Goal: Task Accomplishment & Management: Manage account settings

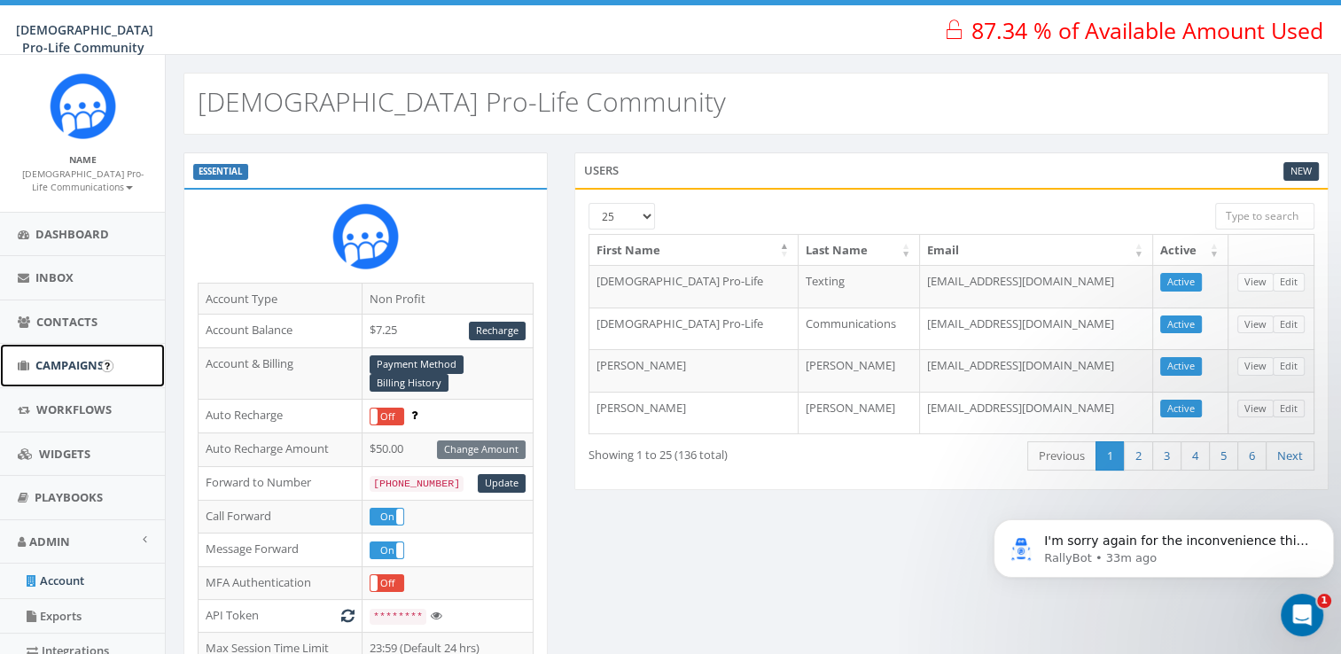
click at [67, 374] on link "Campaigns" at bounding box center [82, 365] width 165 height 43
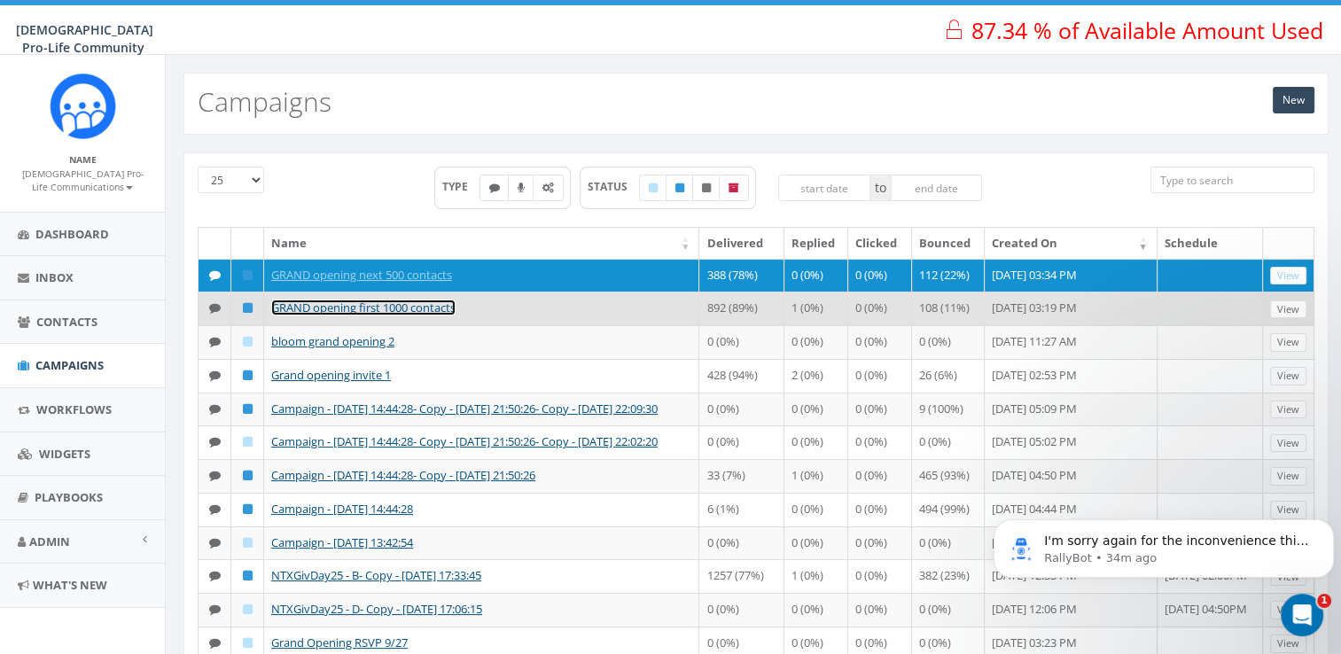
click at [415, 315] on link "GRAND opening first 1000 contacts" at bounding box center [363, 307] width 184 height 16
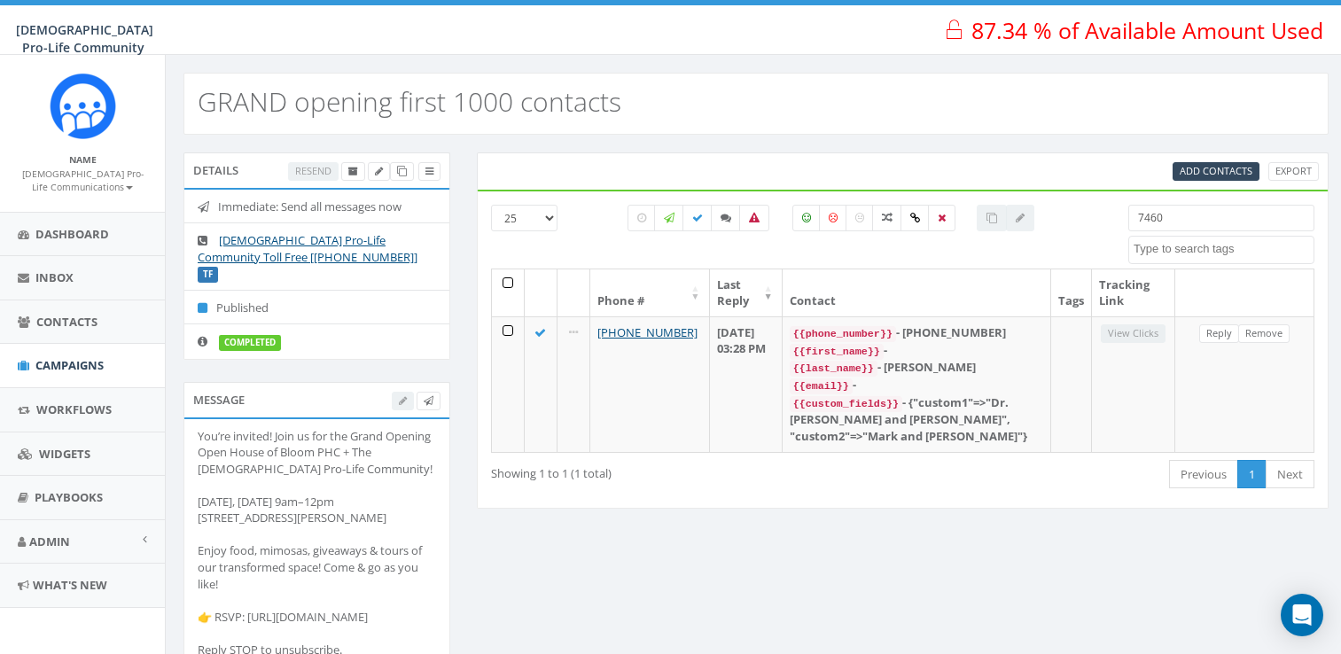
select select
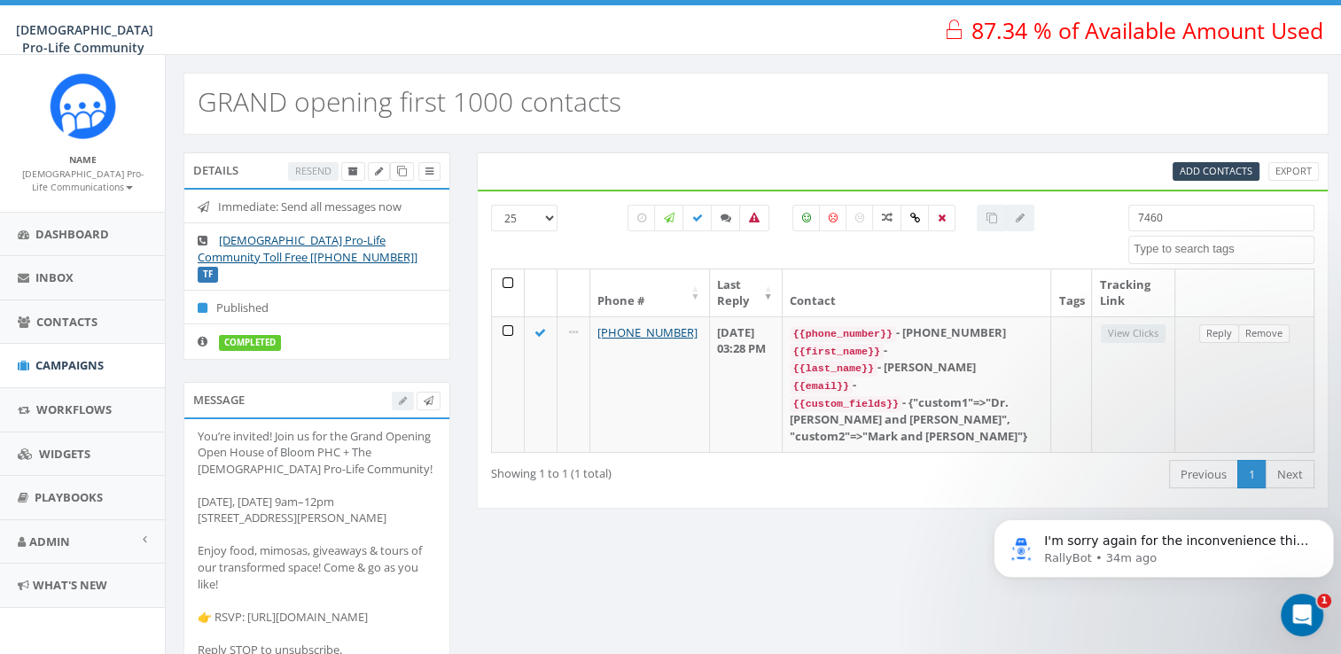
click at [1194, 220] on input "7460" at bounding box center [1221, 218] width 186 height 27
drag, startPoint x: 1194, startPoint y: 220, endPoint x: 959, endPoint y: 202, distance: 236.4
click at [959, 205] on div "25 50 100 7460 bloom Import - 09/18/2025 Import - 12/05/2023 landline number Ma…" at bounding box center [903, 237] width 851 height 64
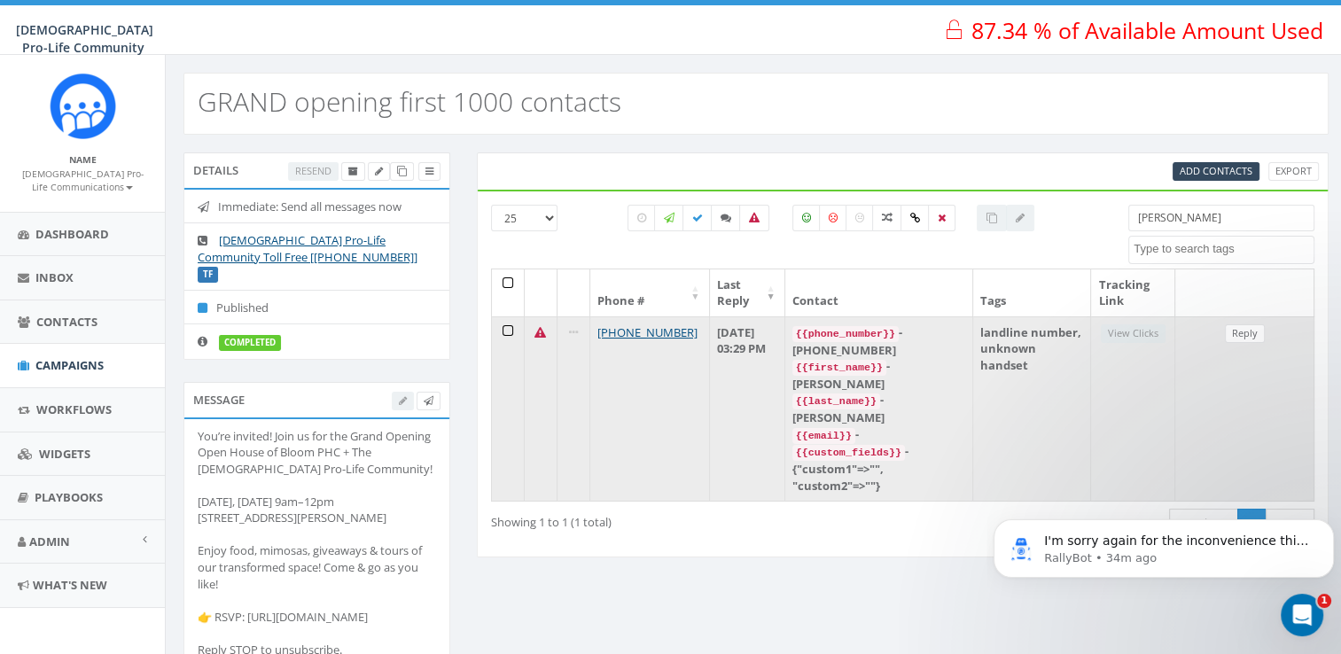
type input "geralyn"
click at [535, 330] on icon at bounding box center [540, 333] width 12 height 12
click at [623, 331] on link "+1 214-696-0139" at bounding box center [647, 332] width 100 height 16
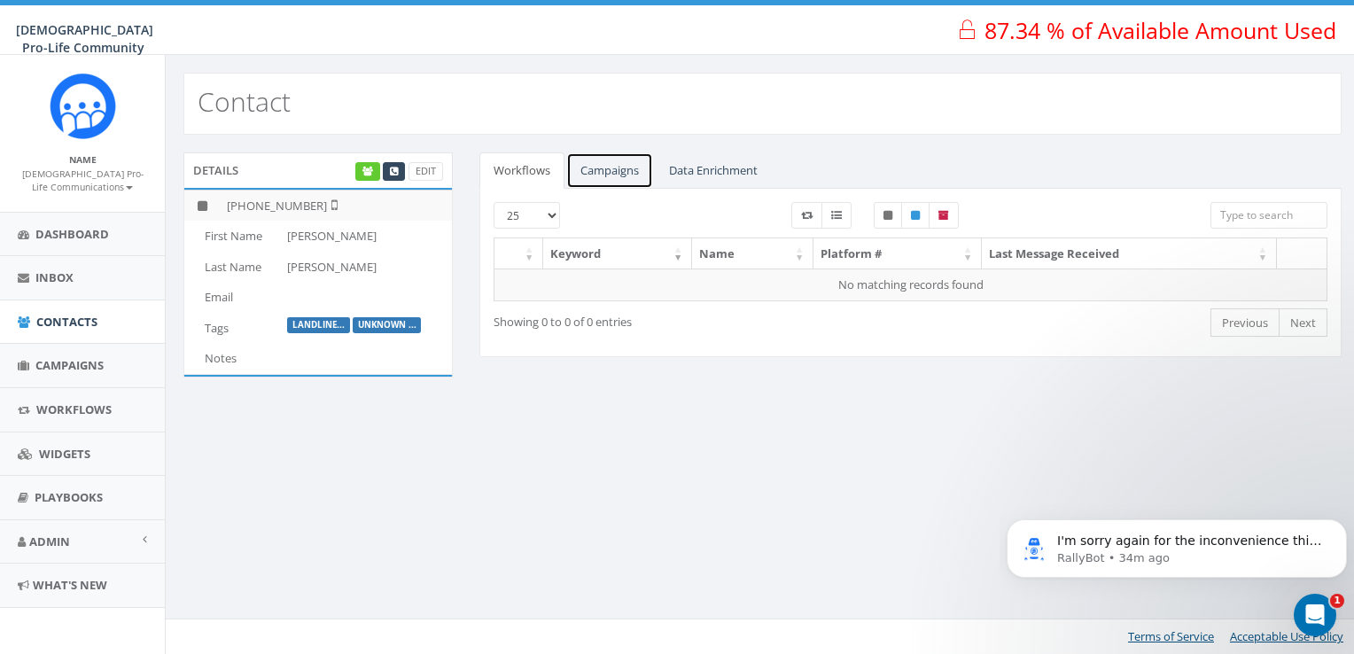
click at [610, 177] on link "Campaigns" at bounding box center [609, 170] width 87 height 36
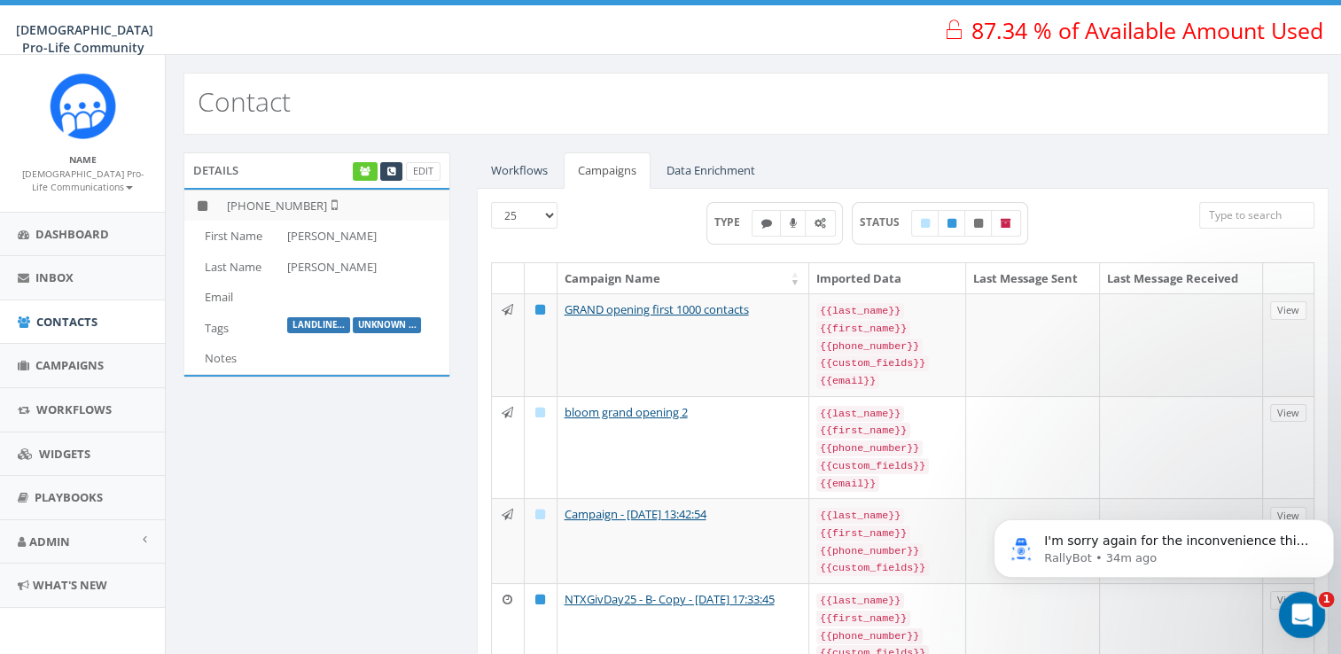
click at [1286, 606] on div "Open Intercom Messenger" at bounding box center [1299, 612] width 58 height 58
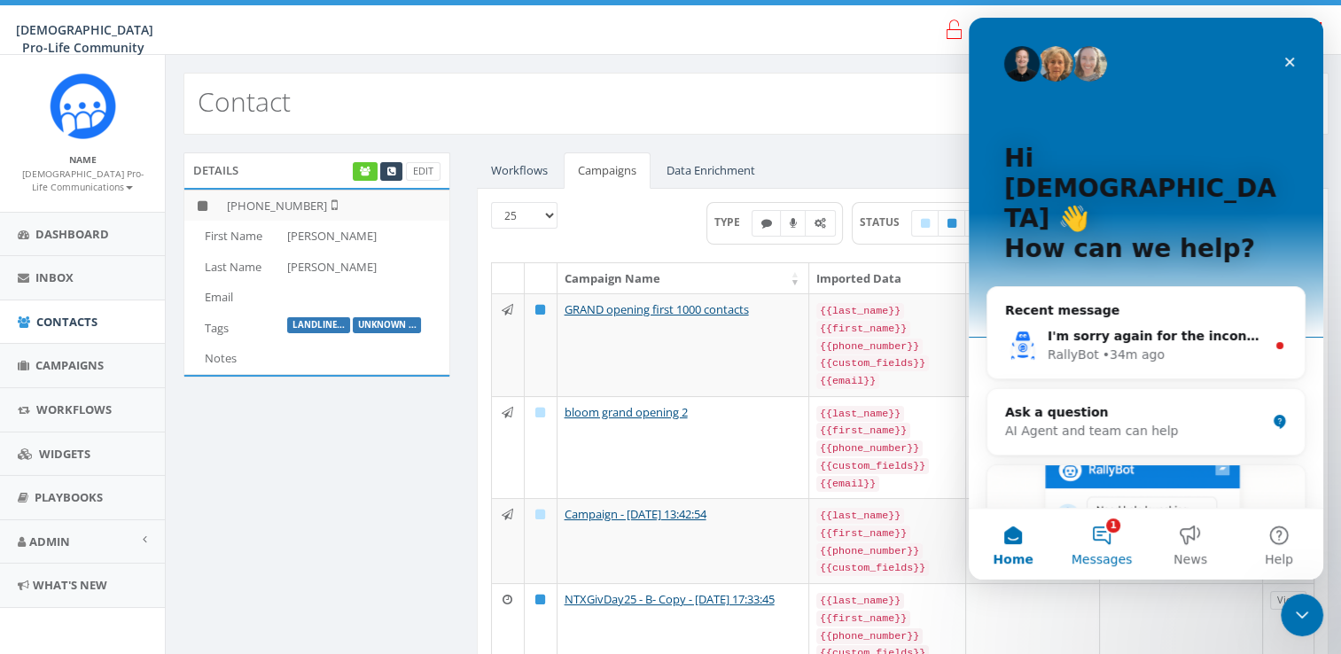
click at [1105, 532] on button "1 Messages" at bounding box center [1101, 544] width 89 height 71
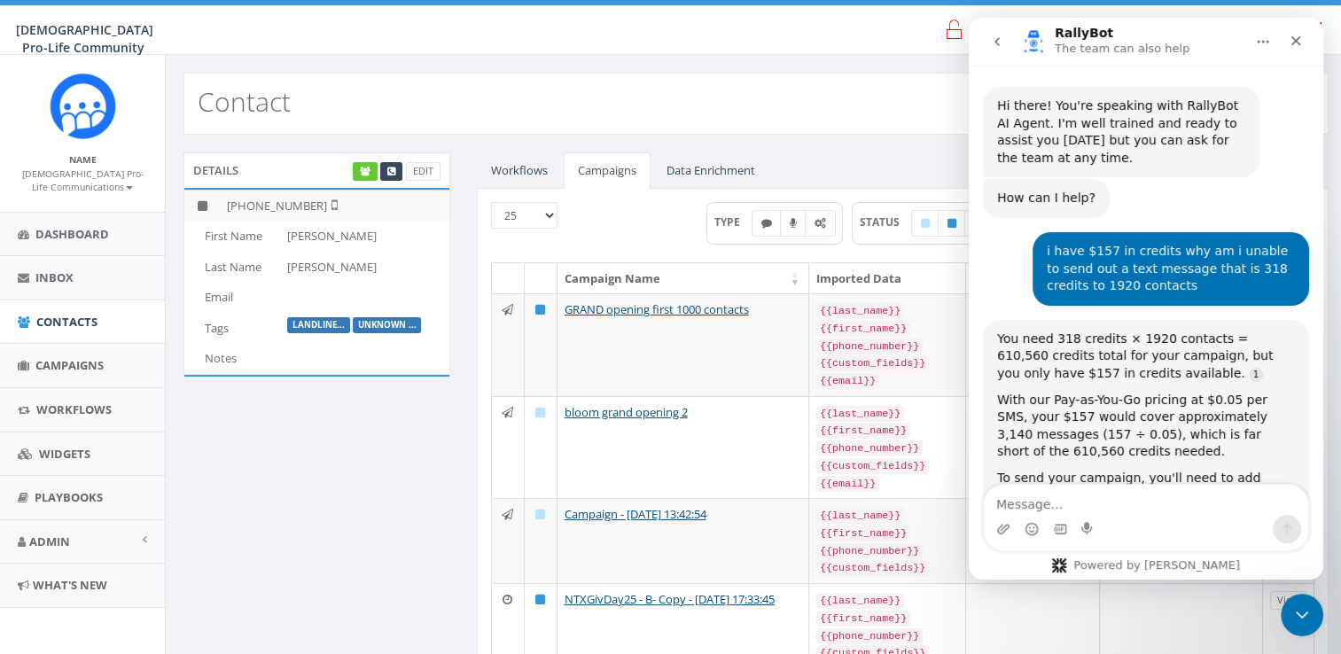
scroll to position [21, 0]
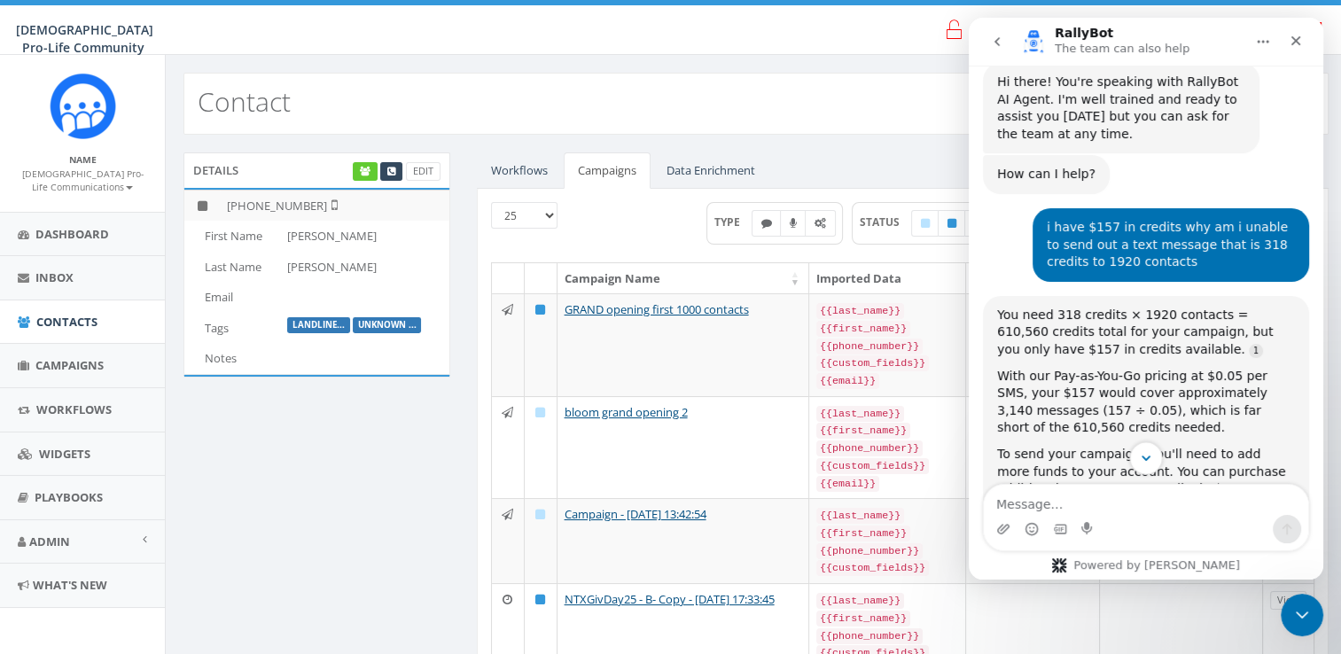
click at [1156, 458] on button "Scroll to bottom" at bounding box center [1145, 457] width 33 height 33
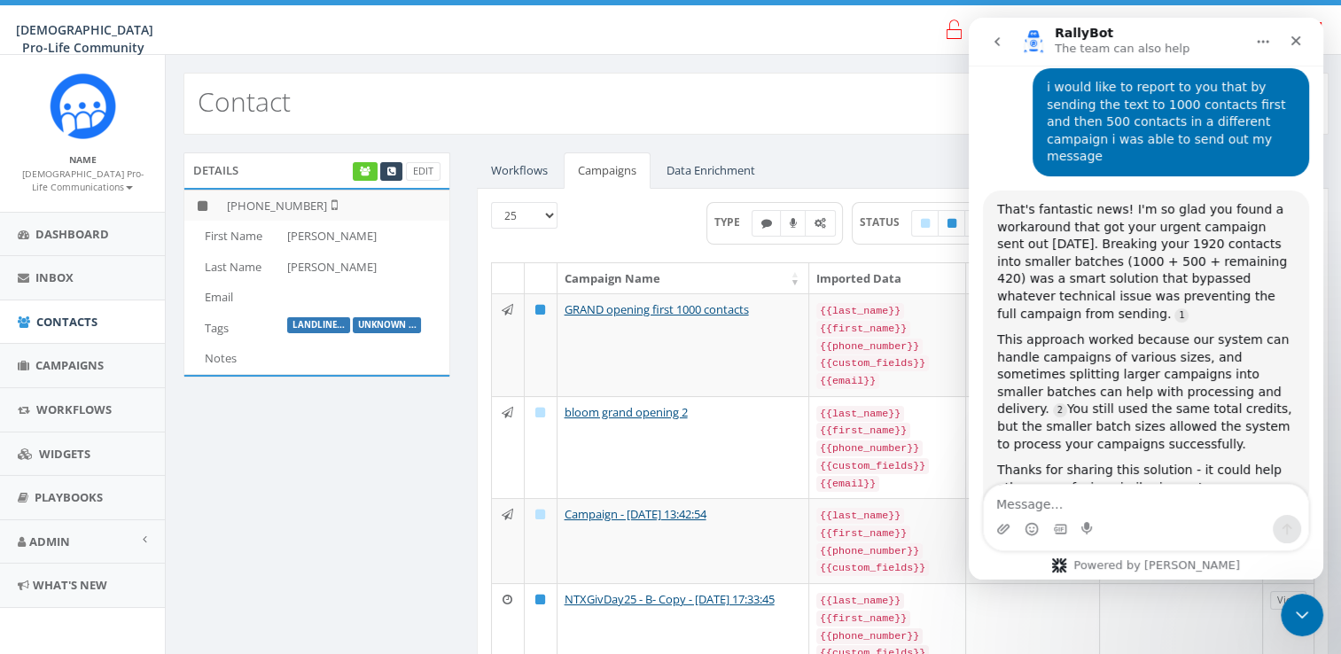
scroll to position [5631, 0]
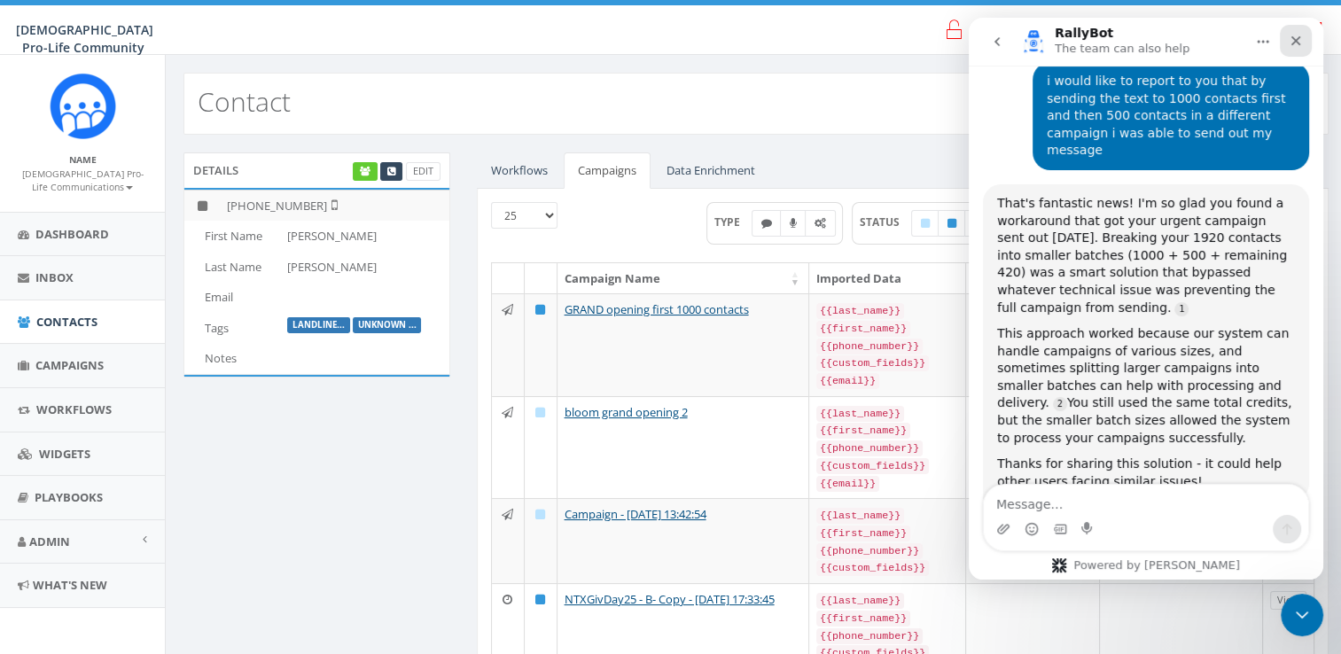
click at [1299, 37] on icon "Close" at bounding box center [1295, 41] width 14 height 14
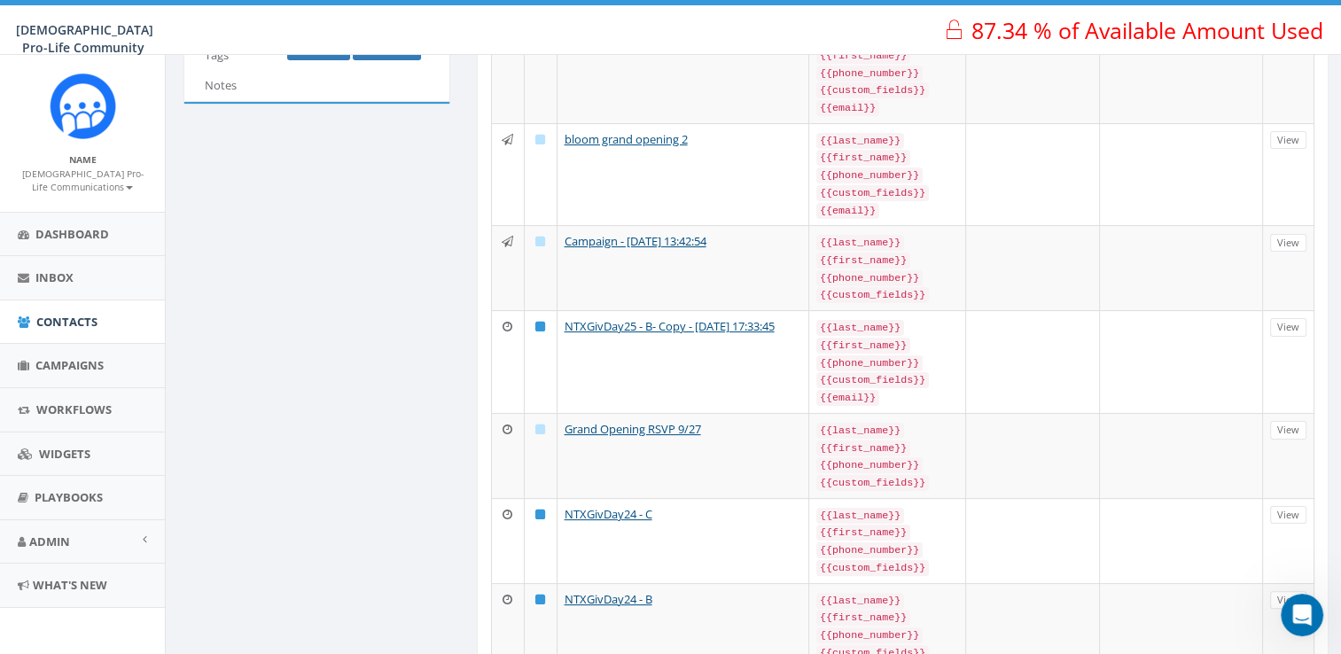
scroll to position [0, 0]
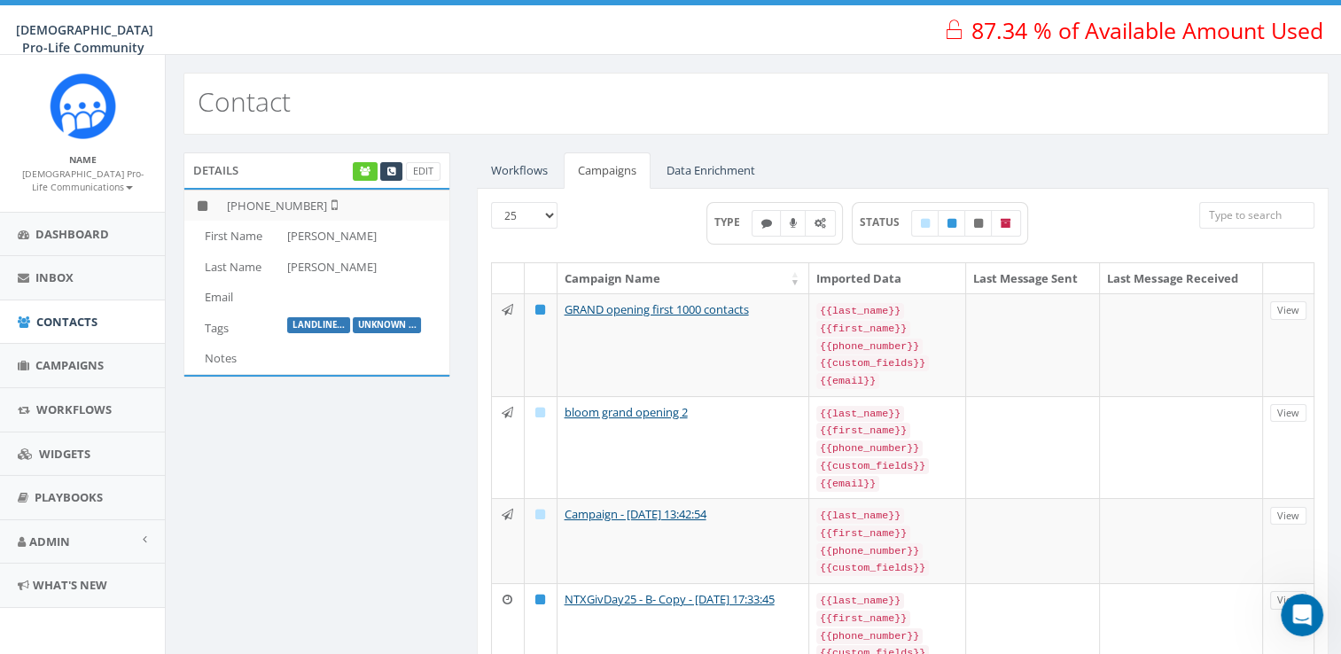
click at [386, 324] on label "unknown ..." at bounding box center [387, 325] width 69 height 16
click at [434, 165] on link "Edit" at bounding box center [423, 171] width 35 height 19
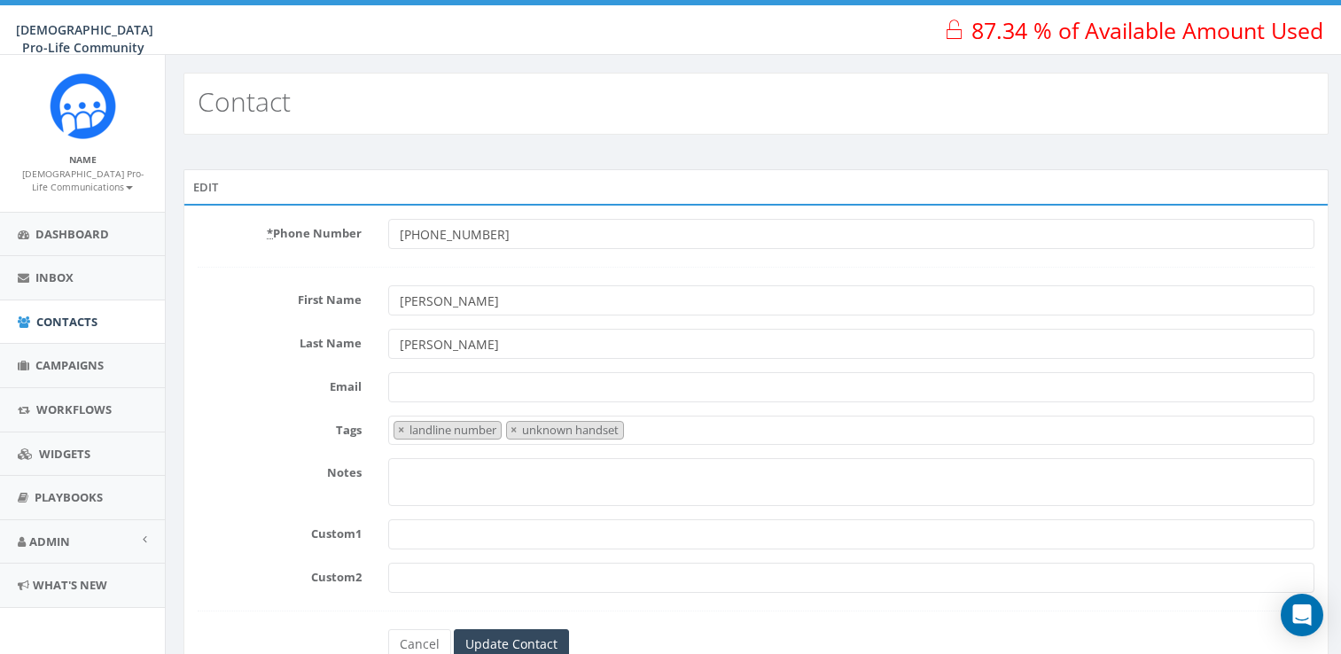
select select "landline number"
click at [454, 230] on input "+12146960139" at bounding box center [851, 234] width 926 height 30
type input "+12146970139"
click at [521, 630] on input "Update Contact" at bounding box center [511, 644] width 115 height 30
select select "landline number"
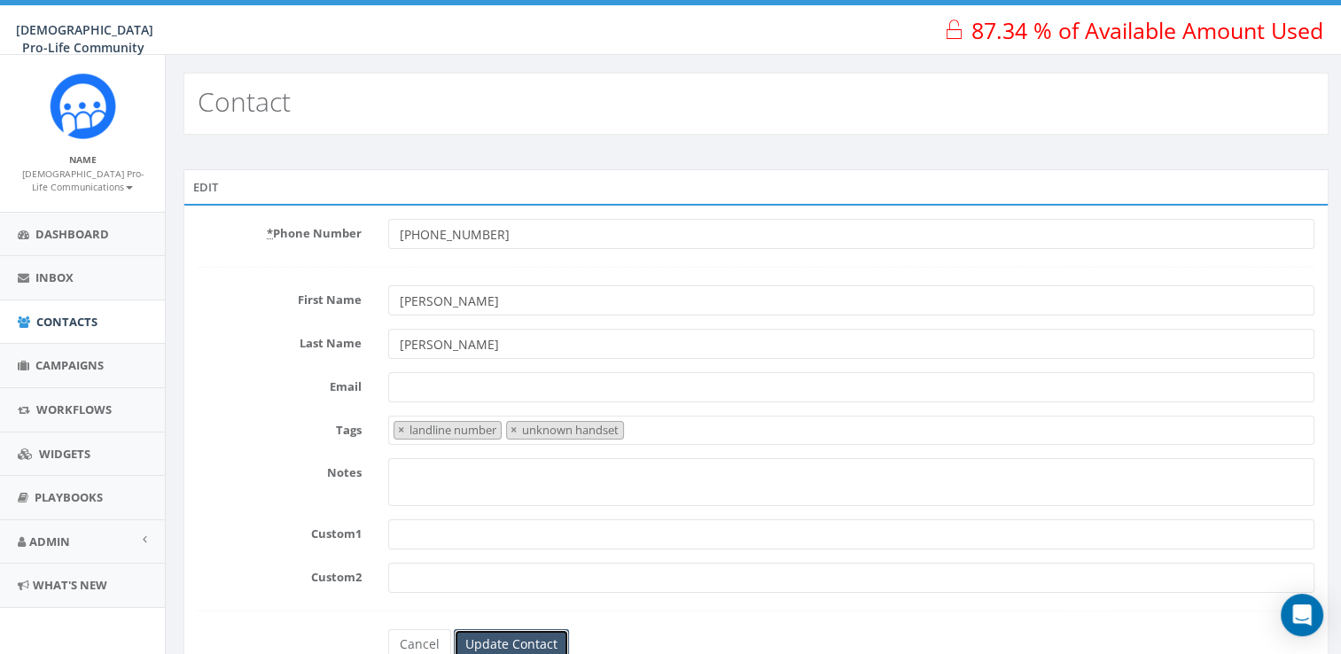
click at [510, 629] on input "Update Contact" at bounding box center [511, 644] width 115 height 30
select select "landline number"
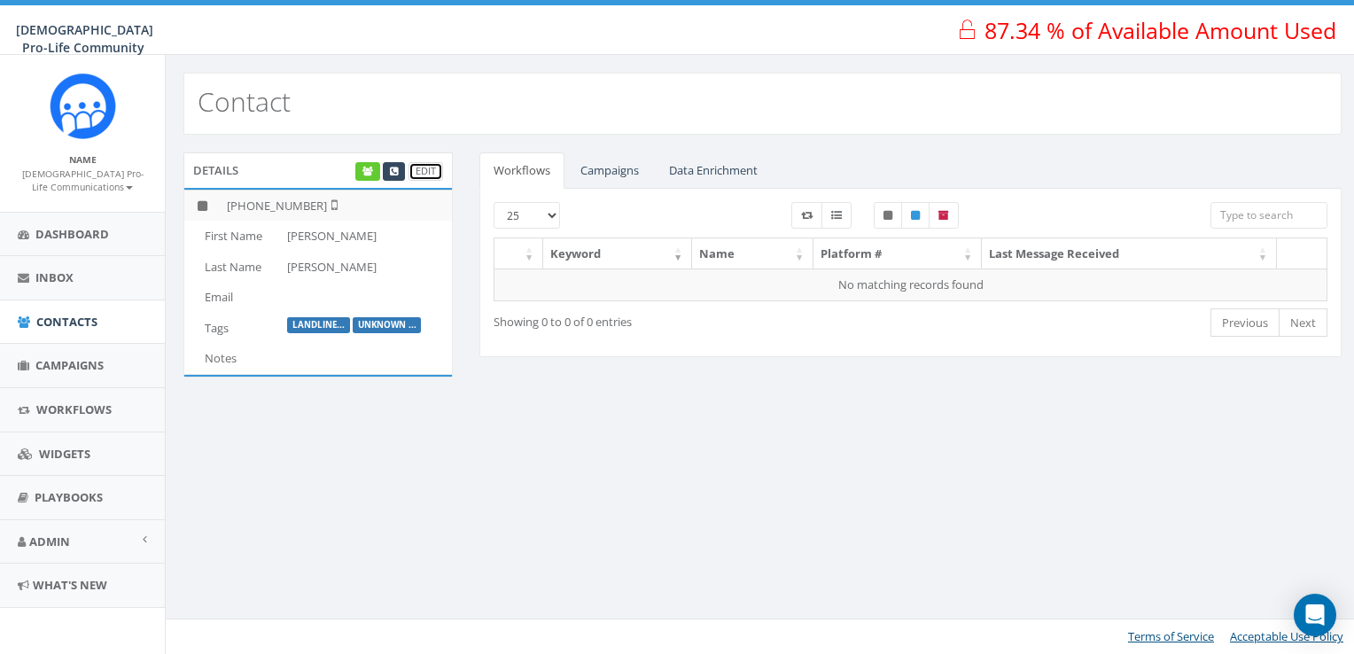
click at [426, 168] on link "Edit" at bounding box center [425, 171] width 35 height 19
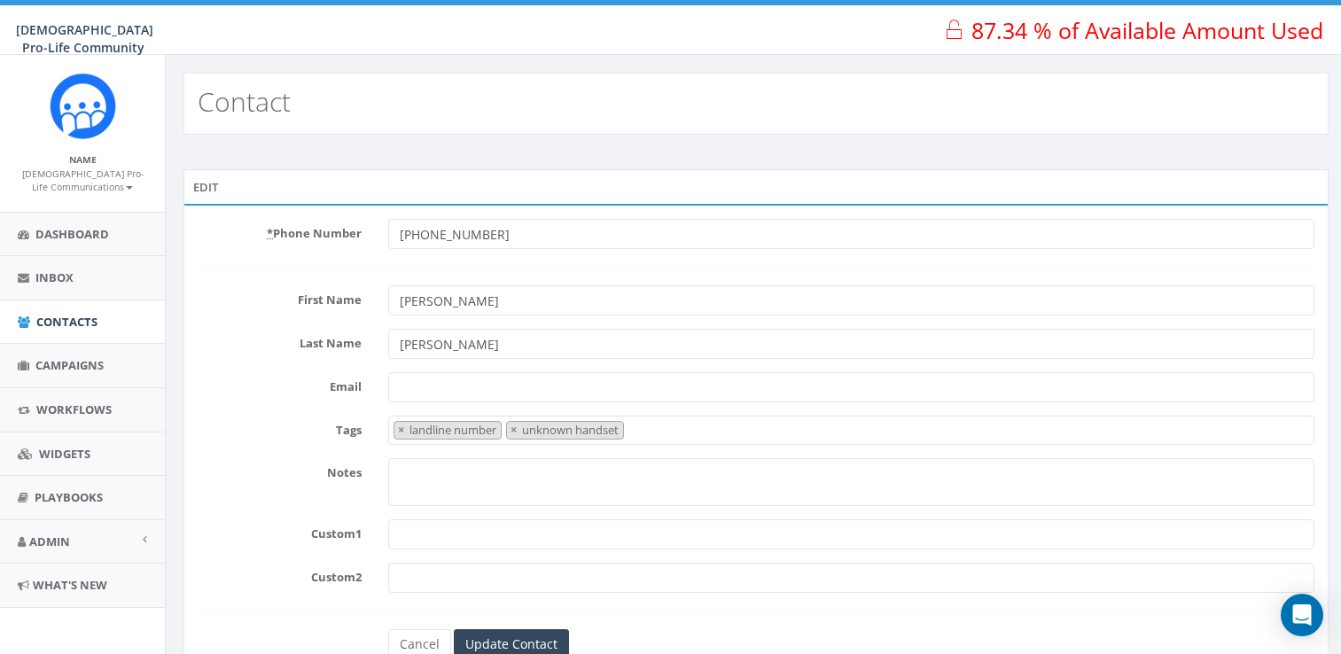
select select "landline number"
click at [456, 232] on input "[PHONE_NUMBER]" at bounding box center [851, 234] width 926 height 30
type input "[PHONE_NUMBER]"
click at [645, 324] on form "* Phone Number +12146970139 First Name Geralyn Last Name Kaminsky Email Tags la…" at bounding box center [756, 439] width 1116 height 440
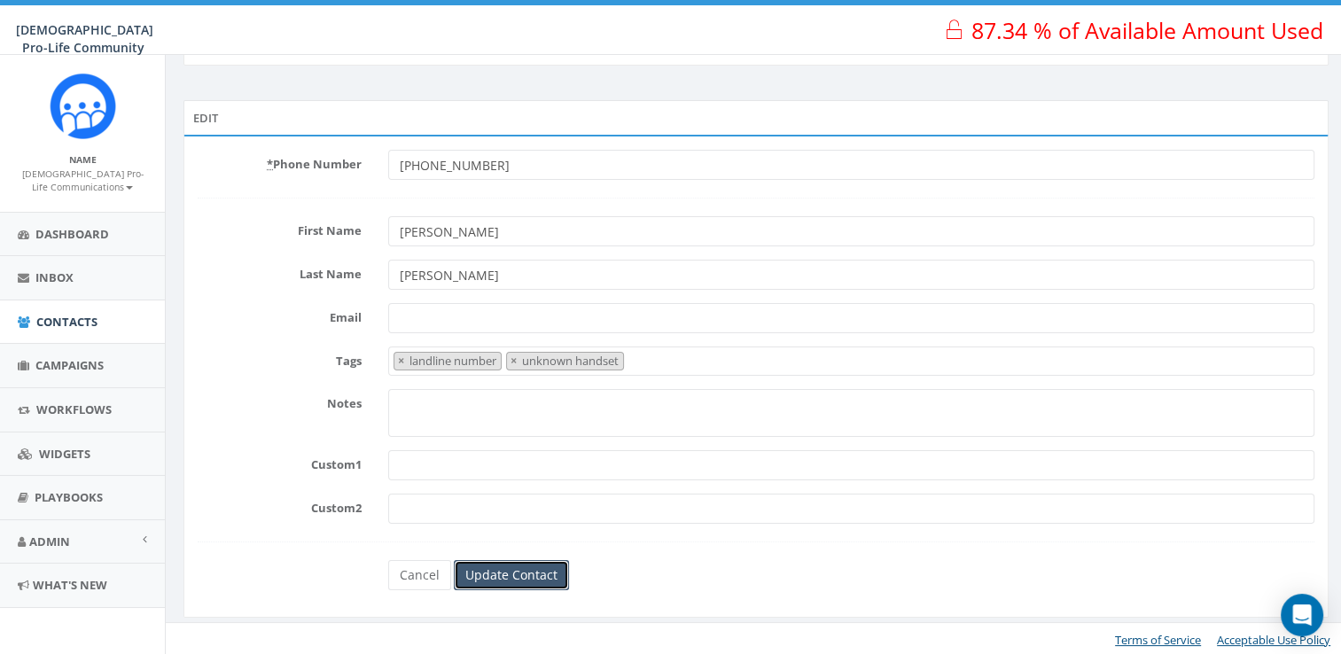
click at [551, 564] on input "Update Contact" at bounding box center [511, 575] width 115 height 30
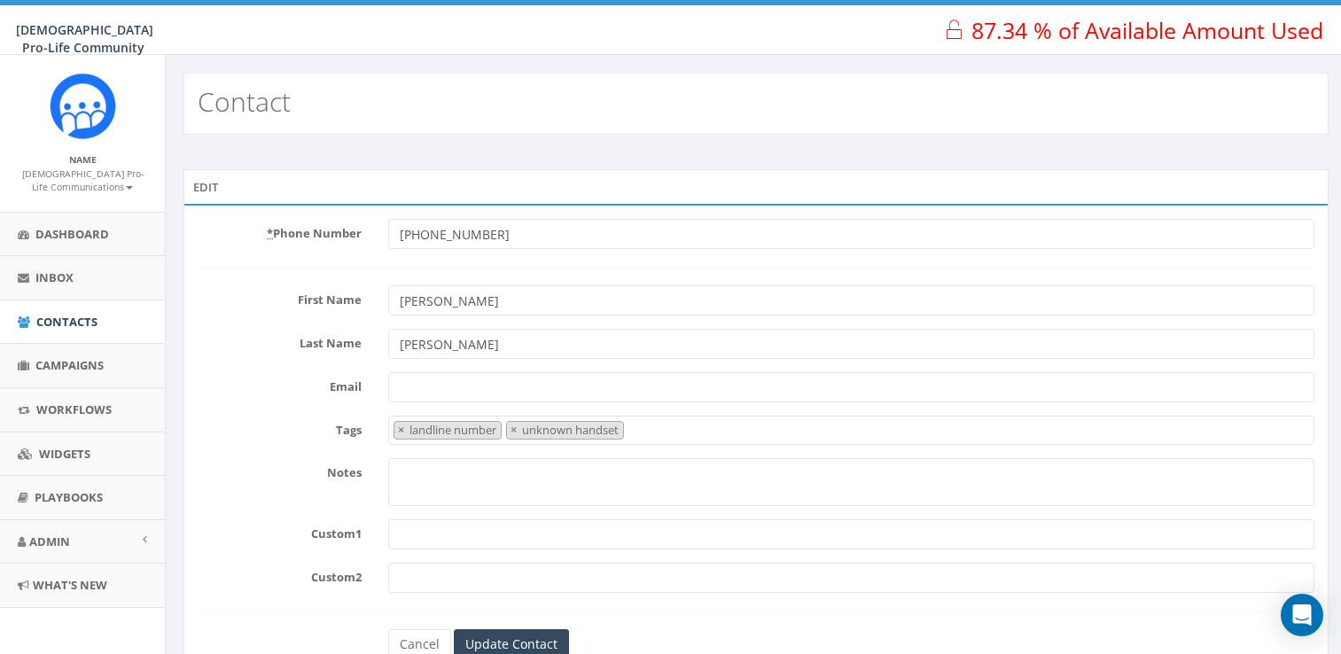
select select "landline number"
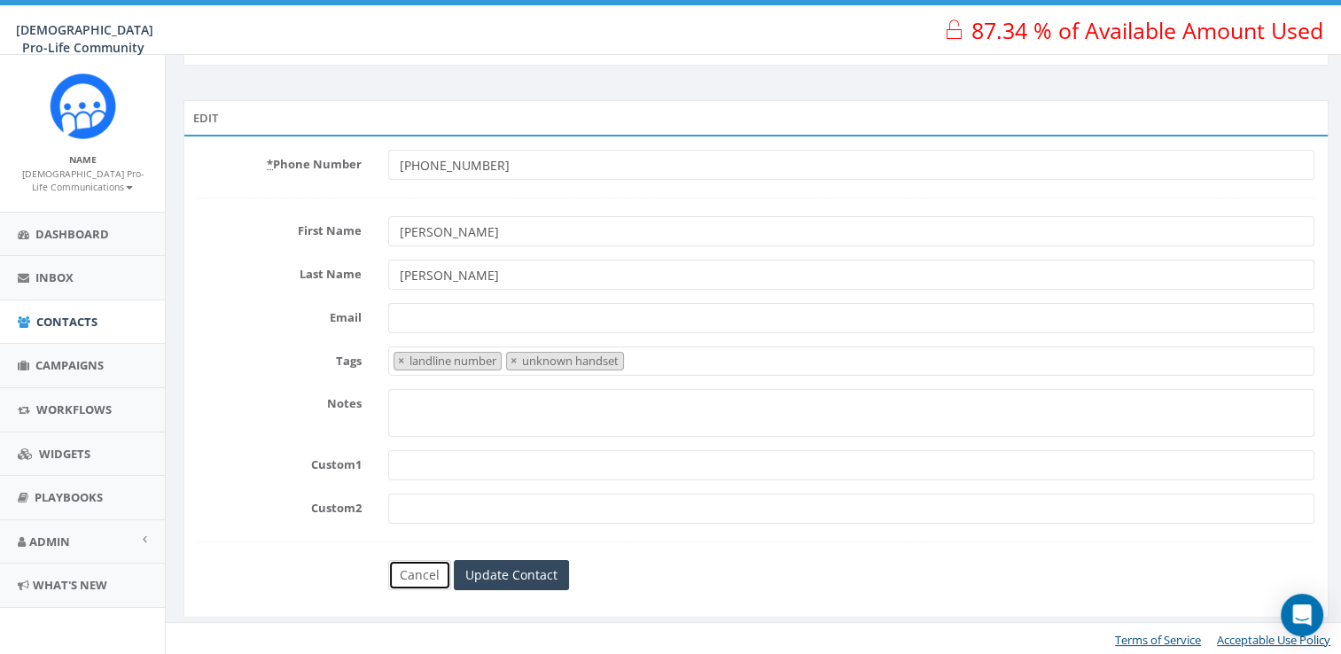
click at [430, 569] on link "Cancel" at bounding box center [419, 575] width 63 height 30
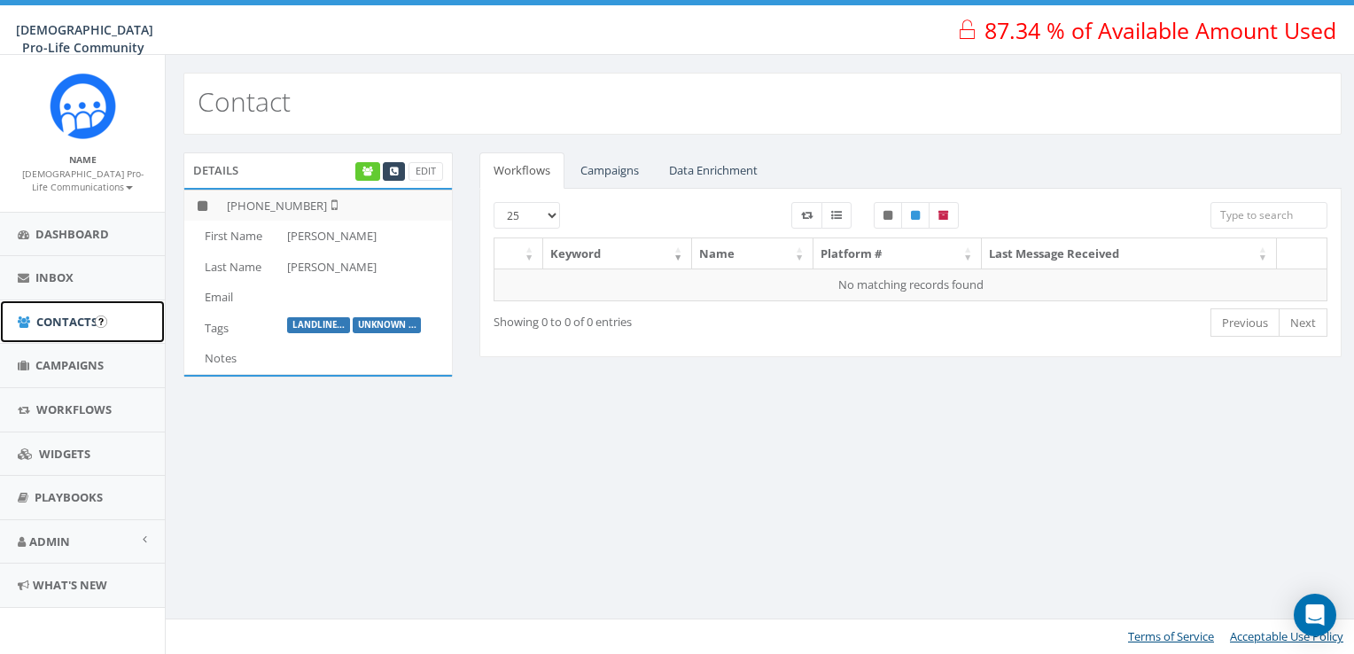
click at [58, 325] on span "Contacts" at bounding box center [66, 322] width 61 height 16
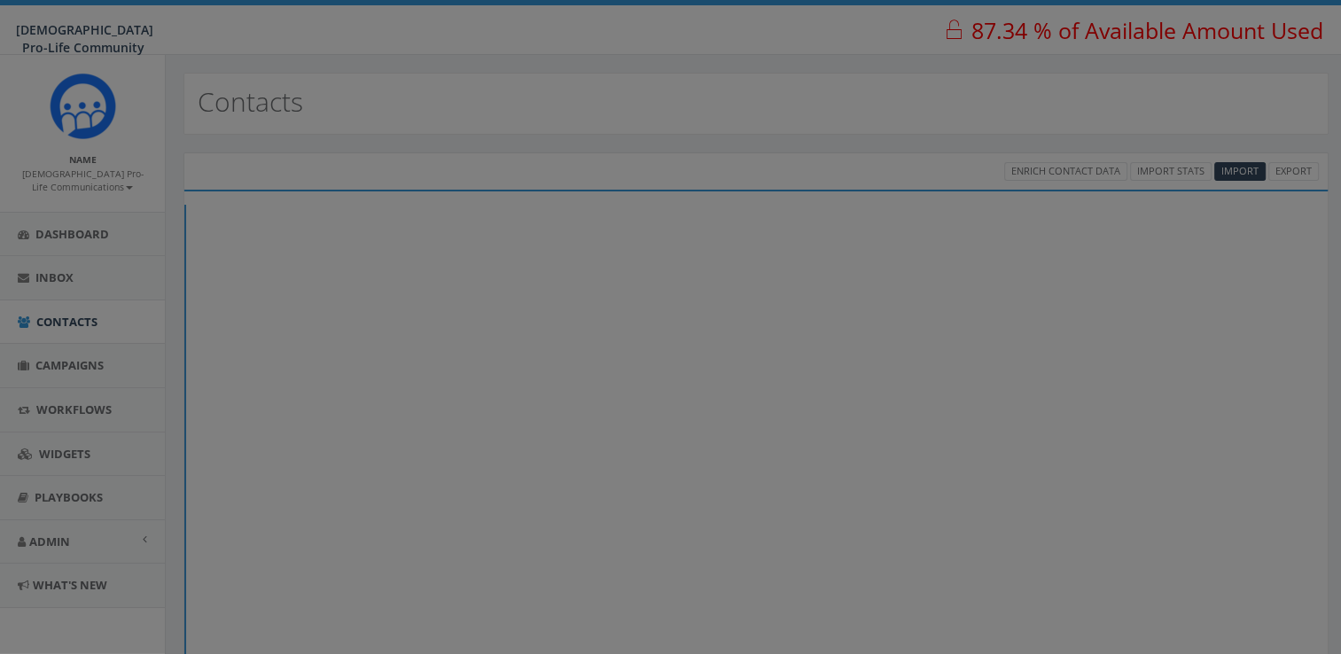
select select
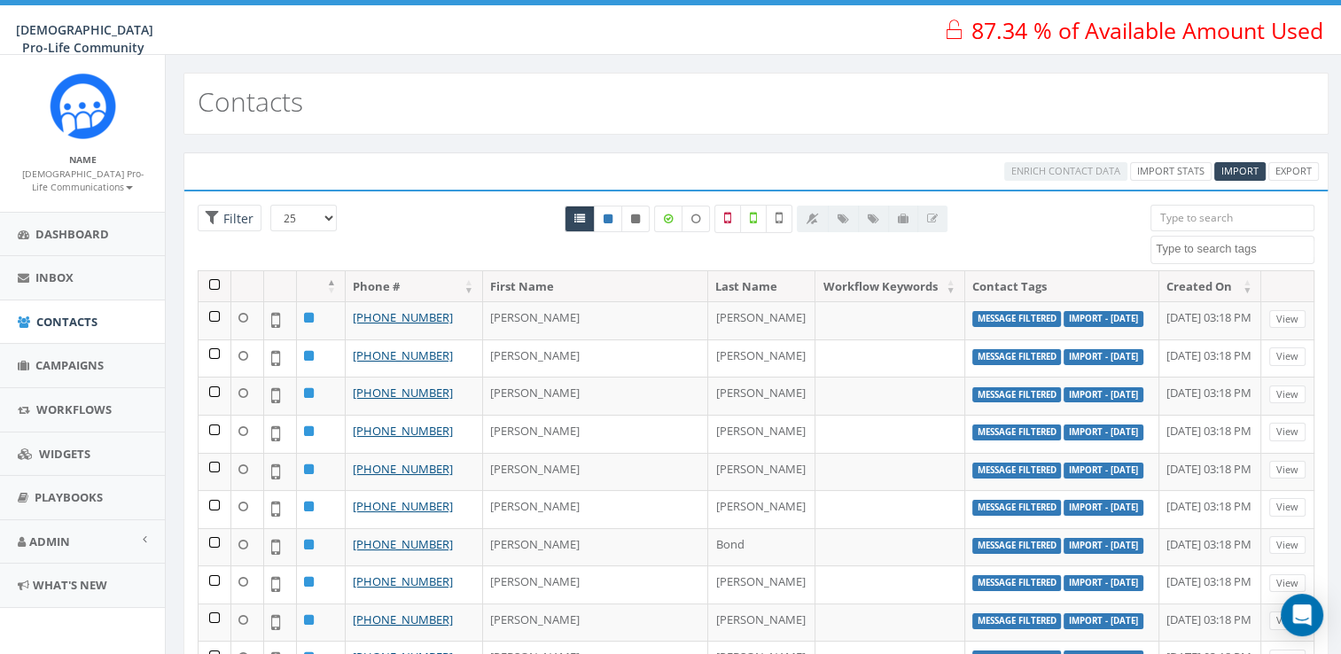
scroll to position [96, 0]
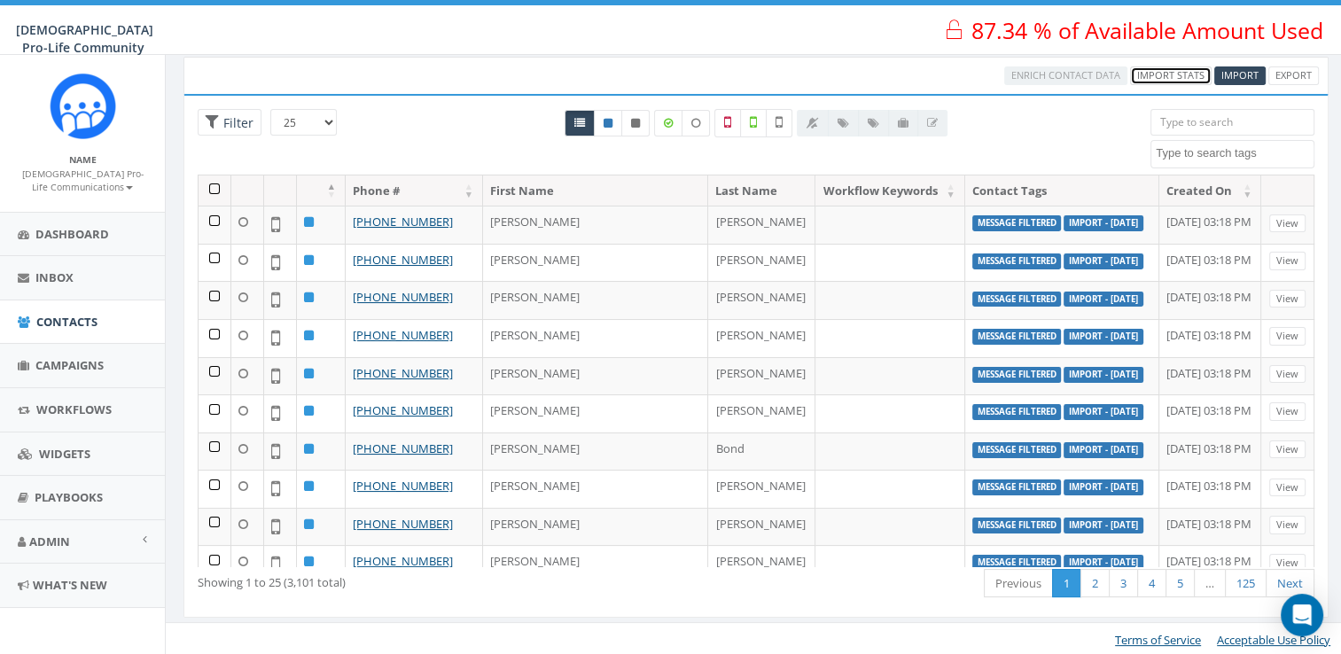
click at [1187, 76] on link "Import Stats" at bounding box center [1171, 75] width 82 height 19
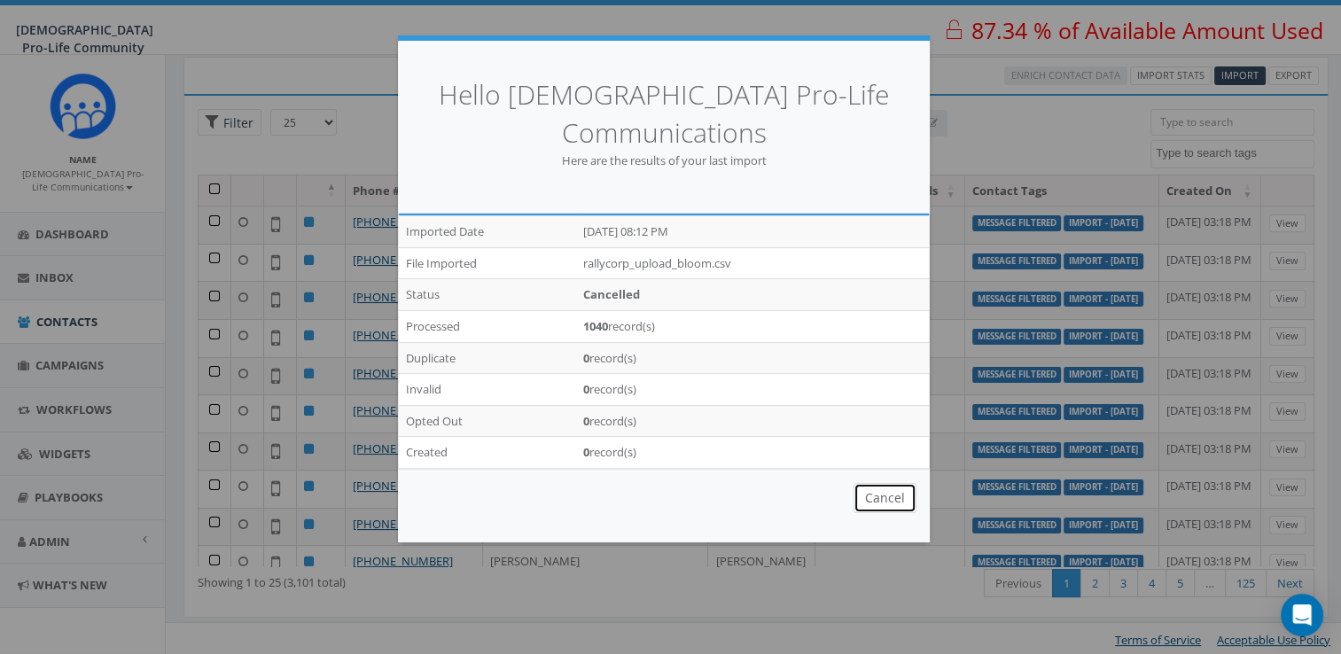
click at [871, 483] on button "Cancel" at bounding box center [884, 498] width 63 height 30
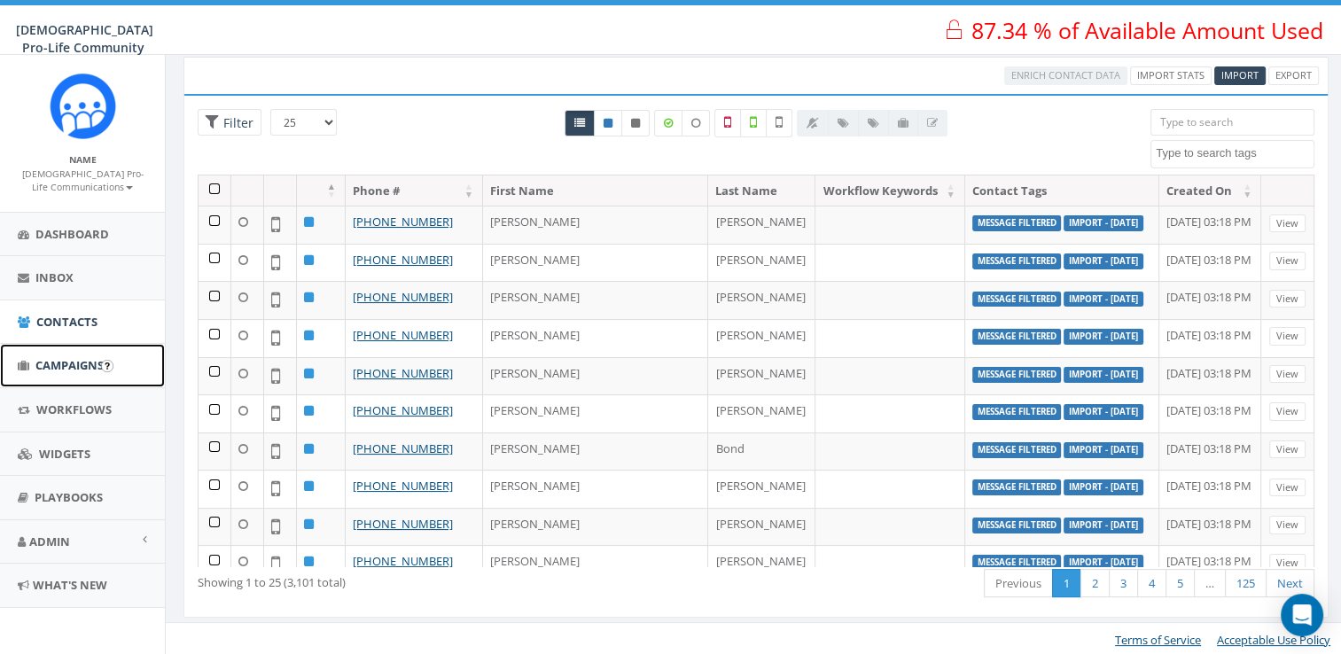
click at [68, 357] on span "Campaigns" at bounding box center [69, 365] width 68 height 16
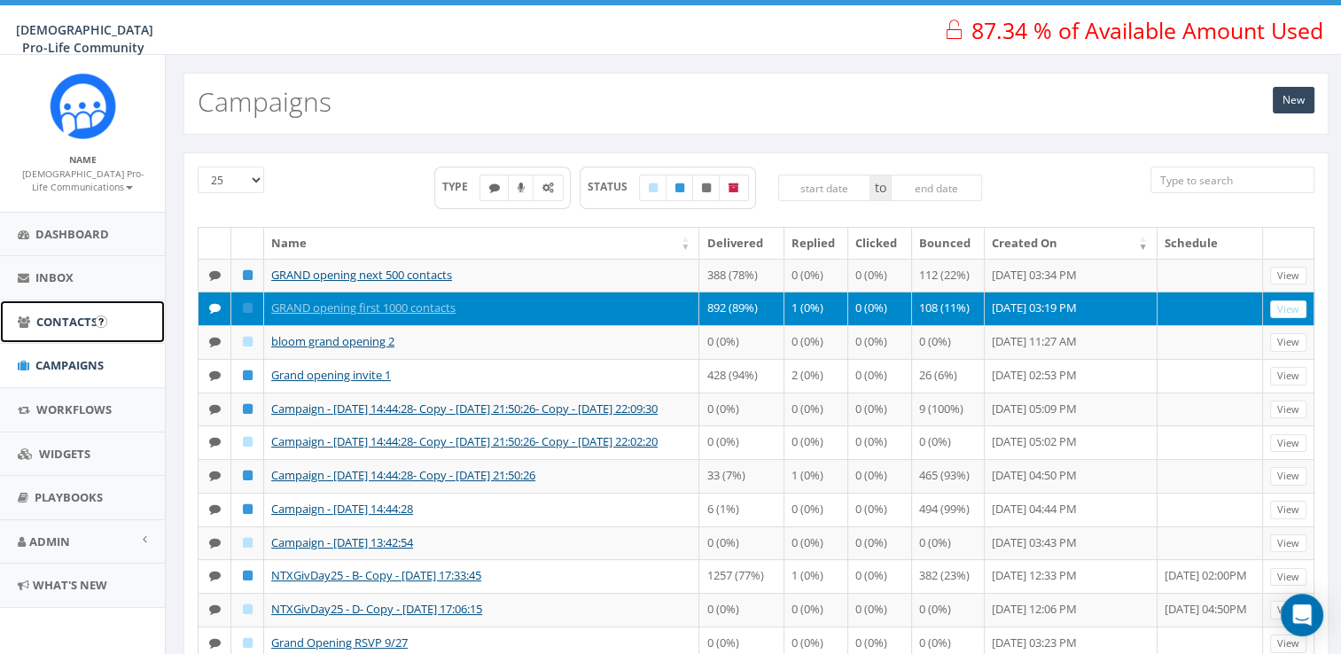
click at [77, 321] on span "Contacts" at bounding box center [66, 322] width 61 height 16
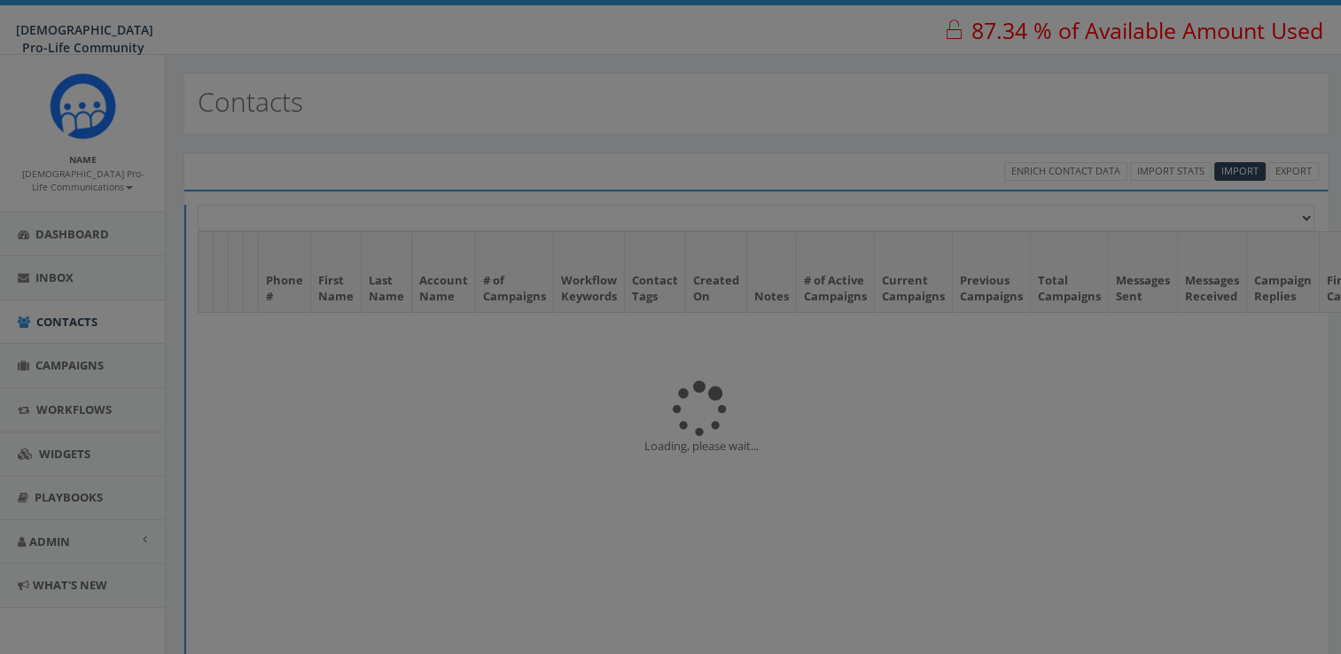
select select
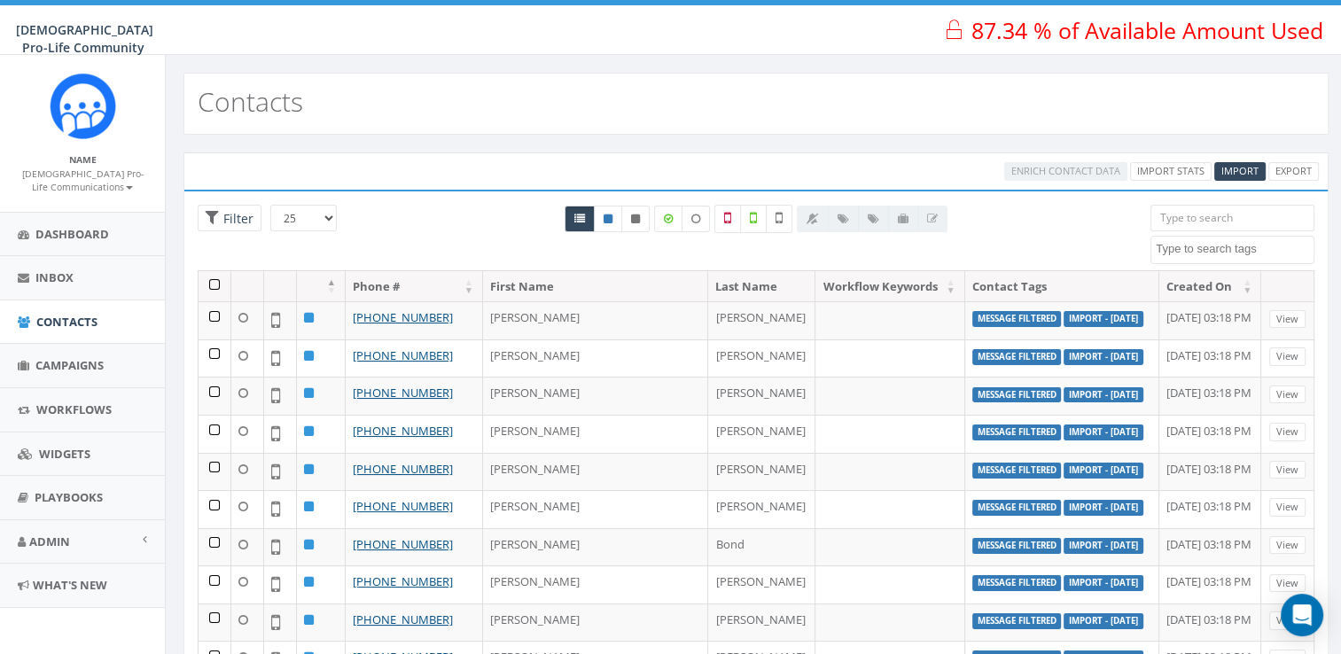
click at [1181, 210] on input "search" at bounding box center [1232, 218] width 164 height 27
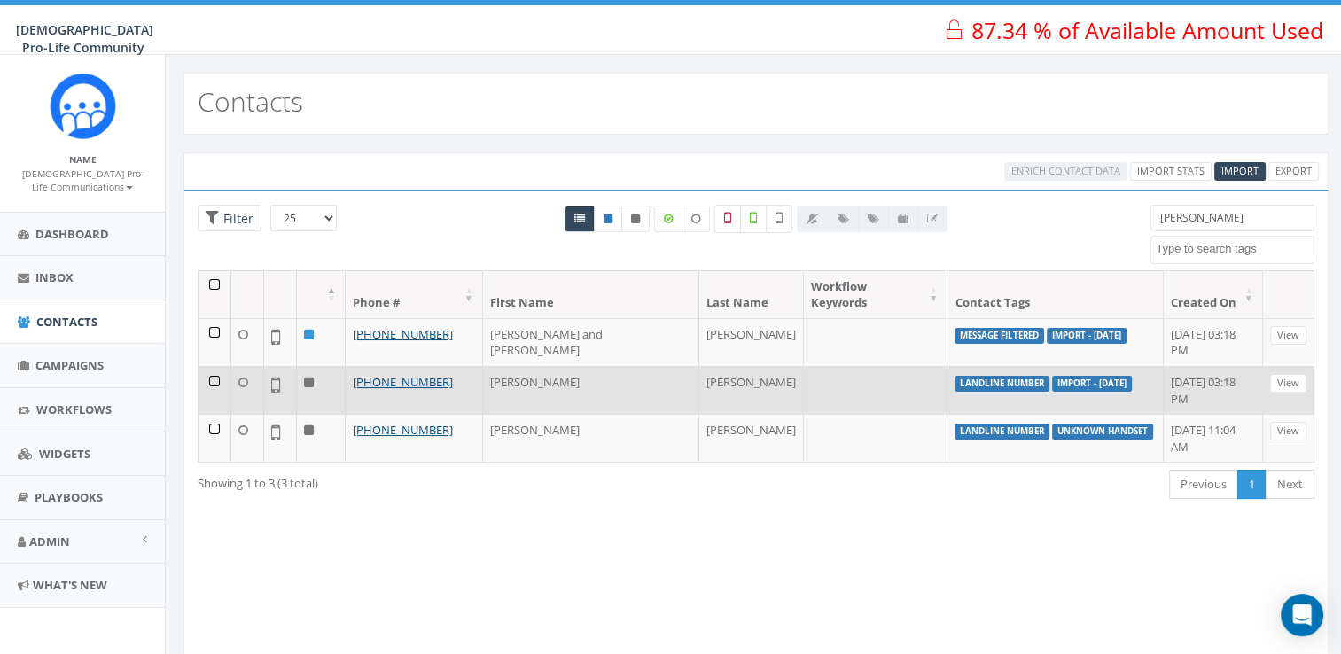
type input "[PERSON_NAME]"
click at [212, 366] on td at bounding box center [214, 390] width 33 height 48
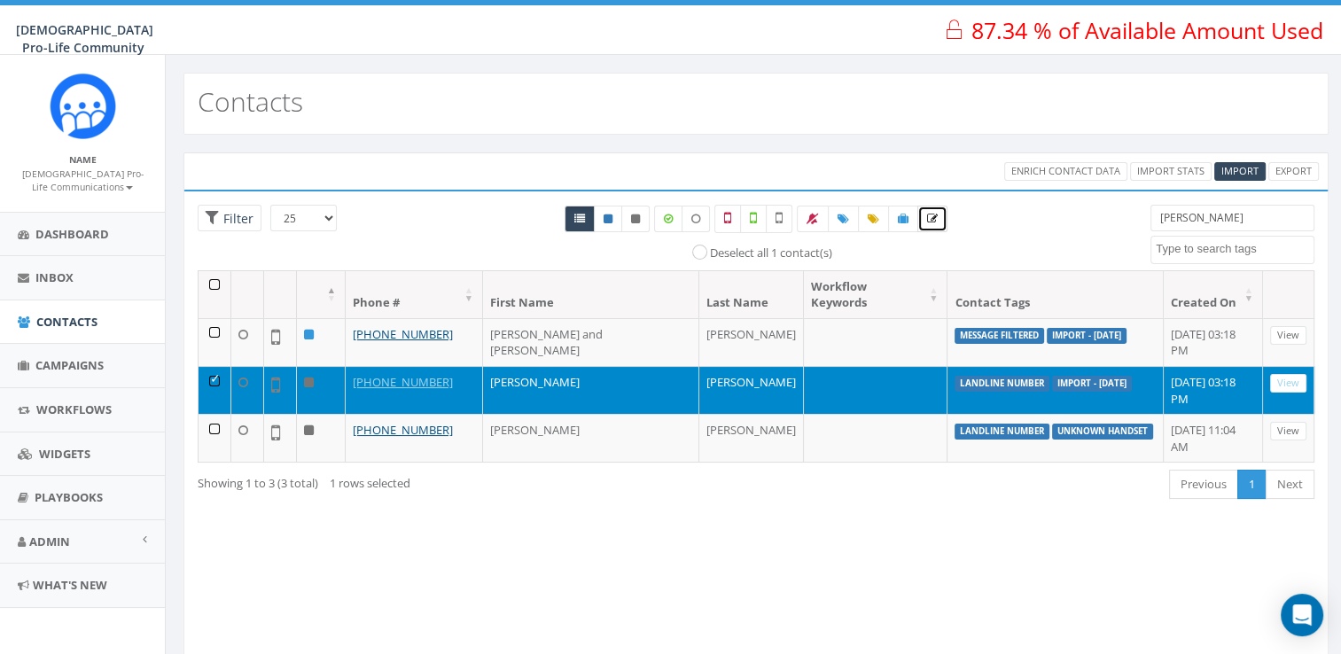
click at [940, 210] on link at bounding box center [932, 219] width 30 height 27
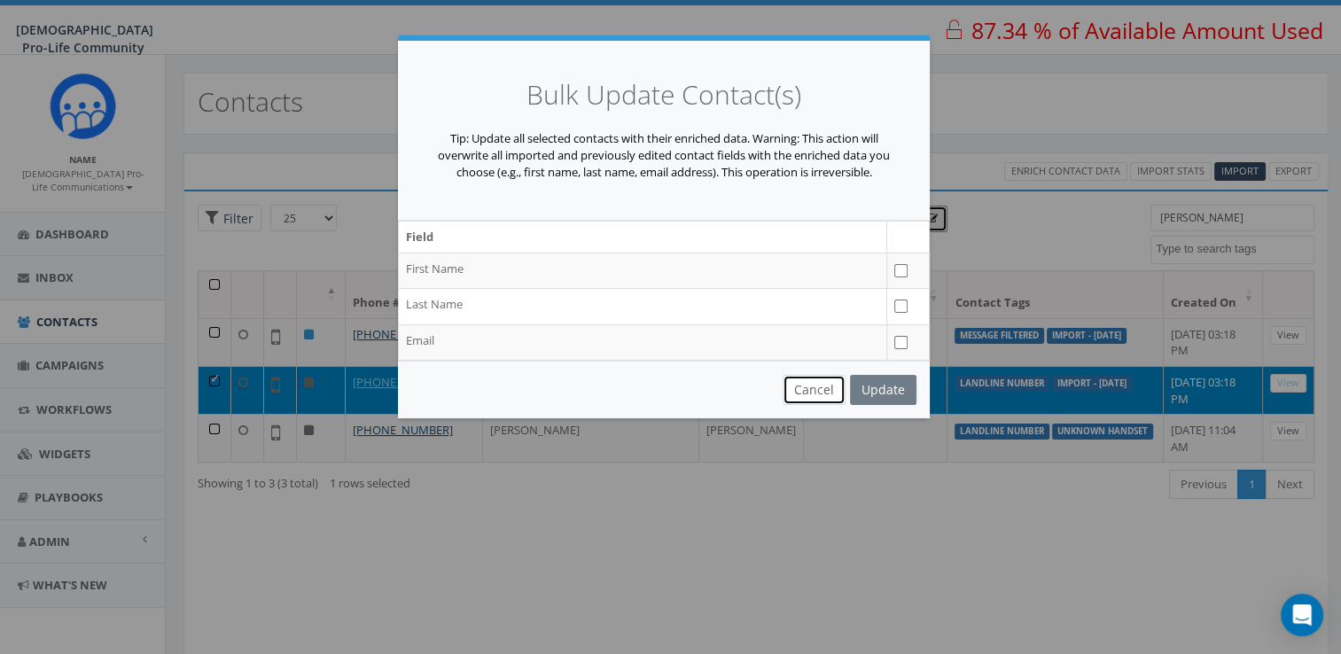
click at [806, 402] on button "Cancel" at bounding box center [813, 390] width 63 height 30
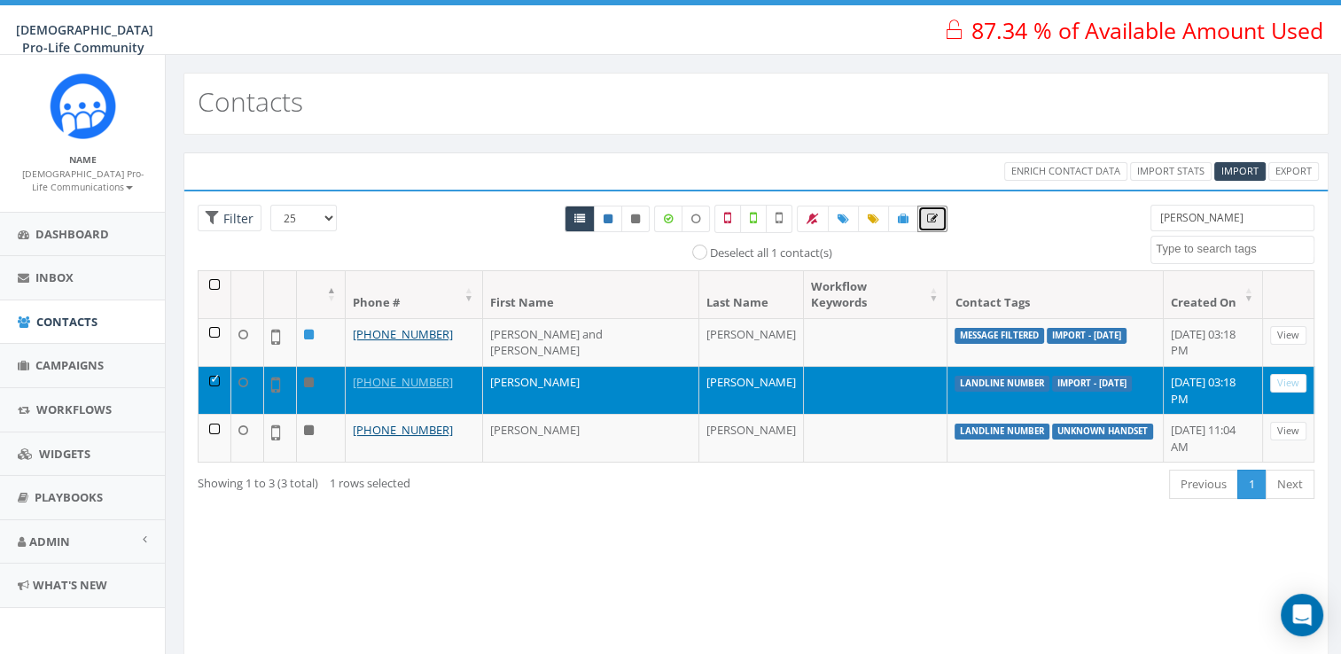
click at [559, 542] on div "Loading the filters, please wait!! Phone Number is is not First Name is is not …" at bounding box center [755, 429] width 1145 height 478
click at [307, 377] on icon at bounding box center [309, 383] width 10 height 12
click at [1290, 374] on link "View" at bounding box center [1288, 383] width 36 height 19
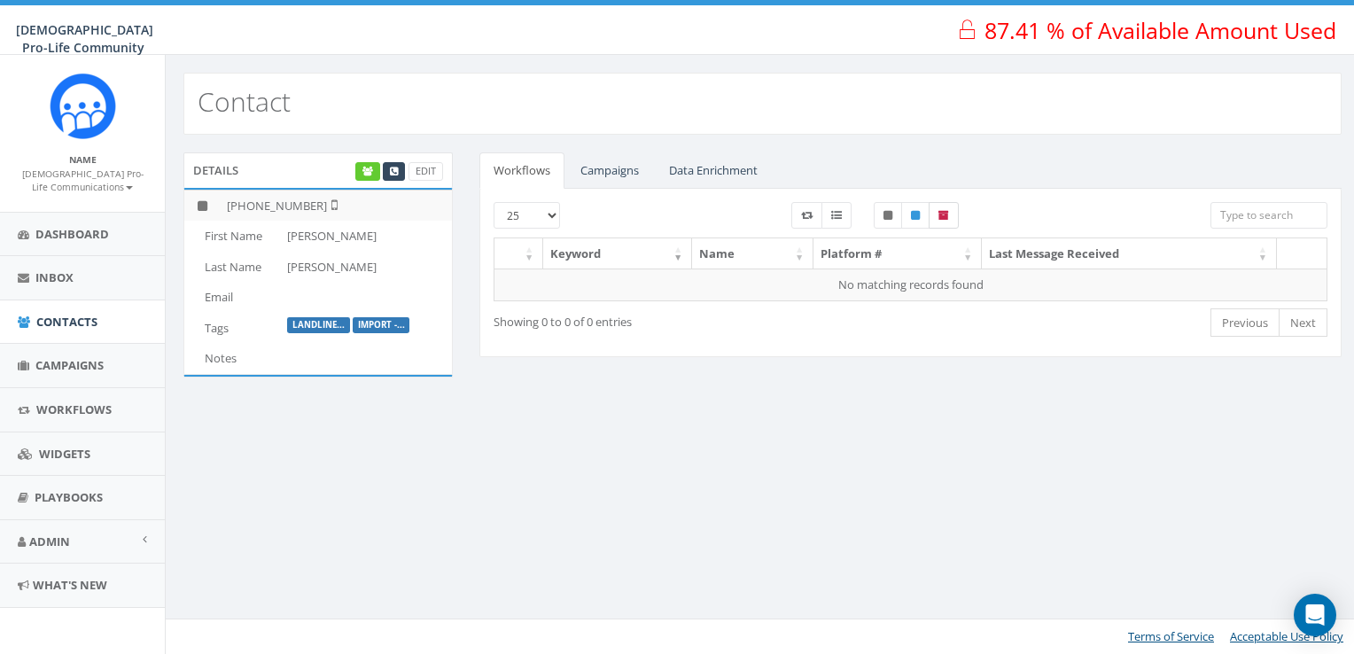
click at [948, 216] on label at bounding box center [944, 215] width 30 height 27
click at [944, 221] on label at bounding box center [944, 215] width 30 height 27
checkbox input "false"
click at [416, 170] on link "Edit" at bounding box center [425, 171] width 35 height 19
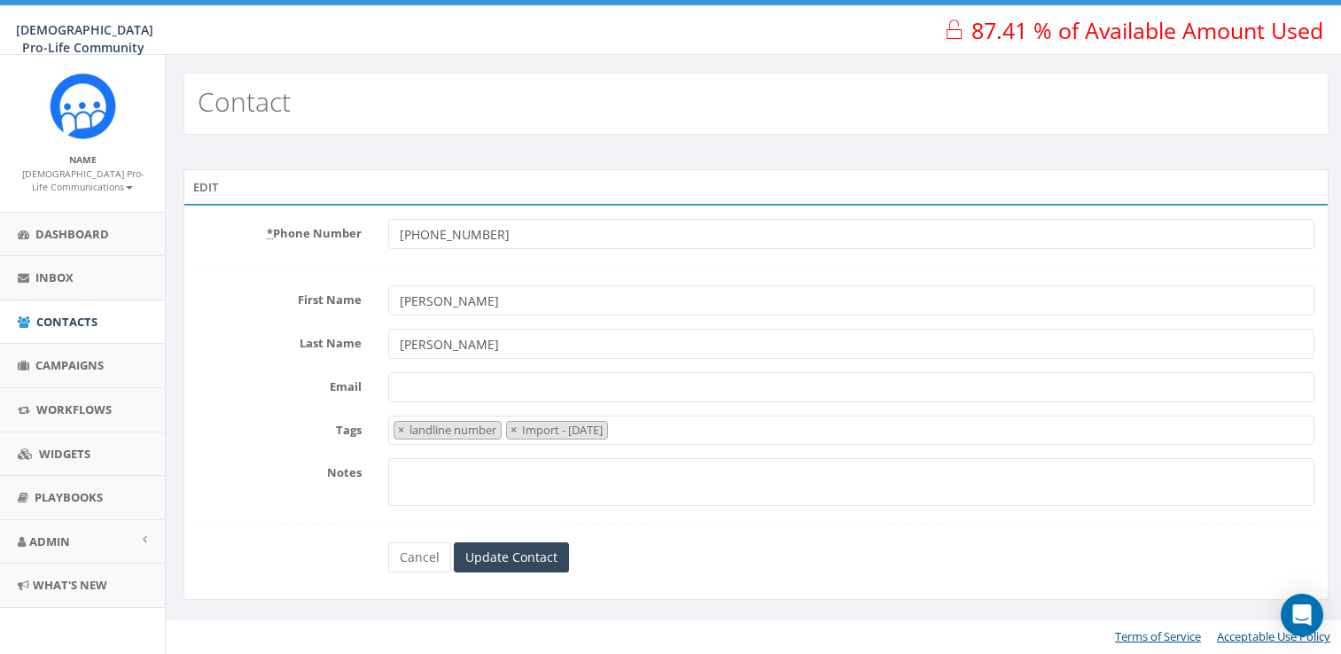
select select "landline number"
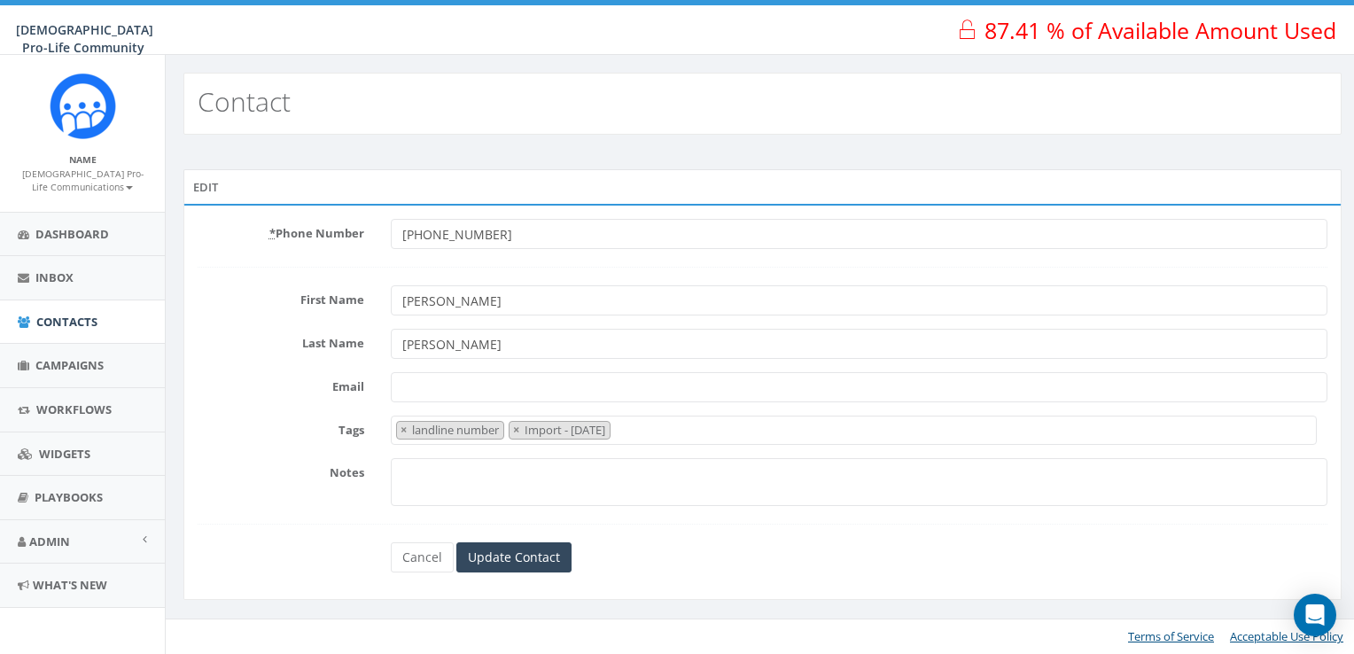
drag, startPoint x: 488, startPoint y: 338, endPoint x: 357, endPoint y: 265, distance: 150.4
click at [357, 265] on form "* Phone Number +19722675433 First Name Geralyn Last Name Kaminsky Email Tags la…" at bounding box center [763, 396] width 1130 height 354
click at [422, 546] on link "Cancel" at bounding box center [422, 557] width 63 height 30
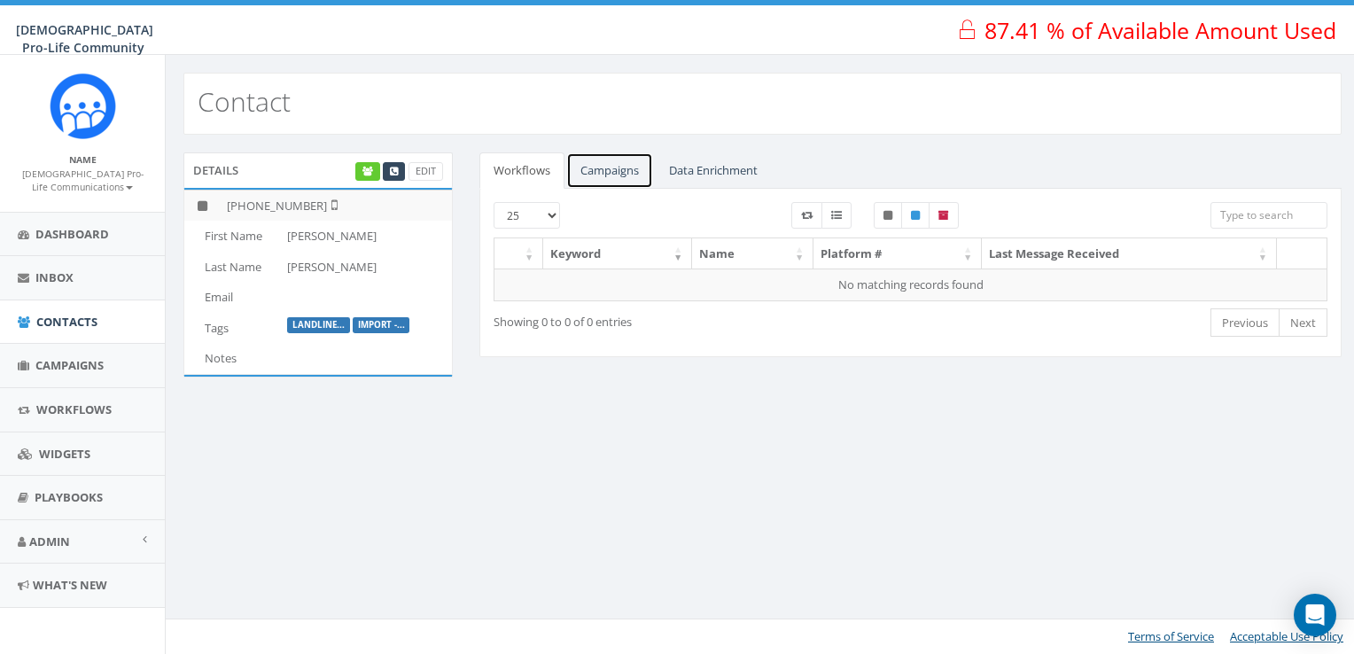
click at [627, 175] on link "Campaigns" at bounding box center [609, 170] width 87 height 36
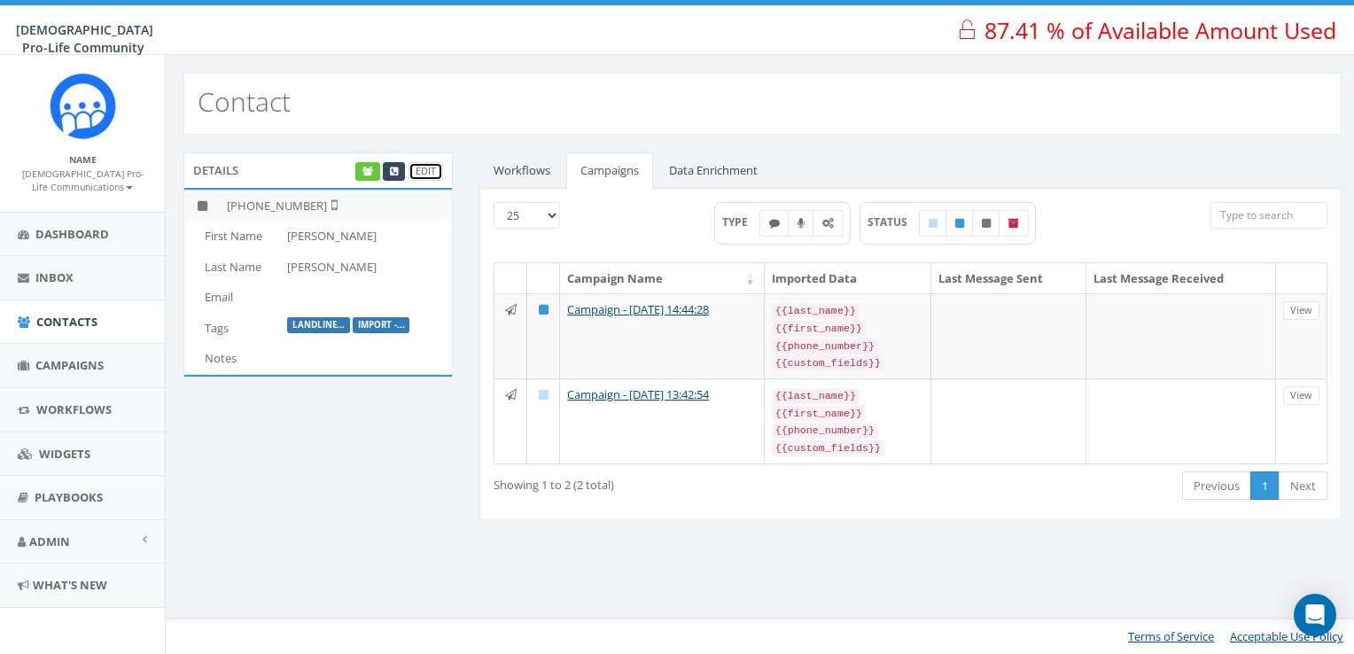
click at [416, 167] on link "Edit" at bounding box center [425, 171] width 35 height 19
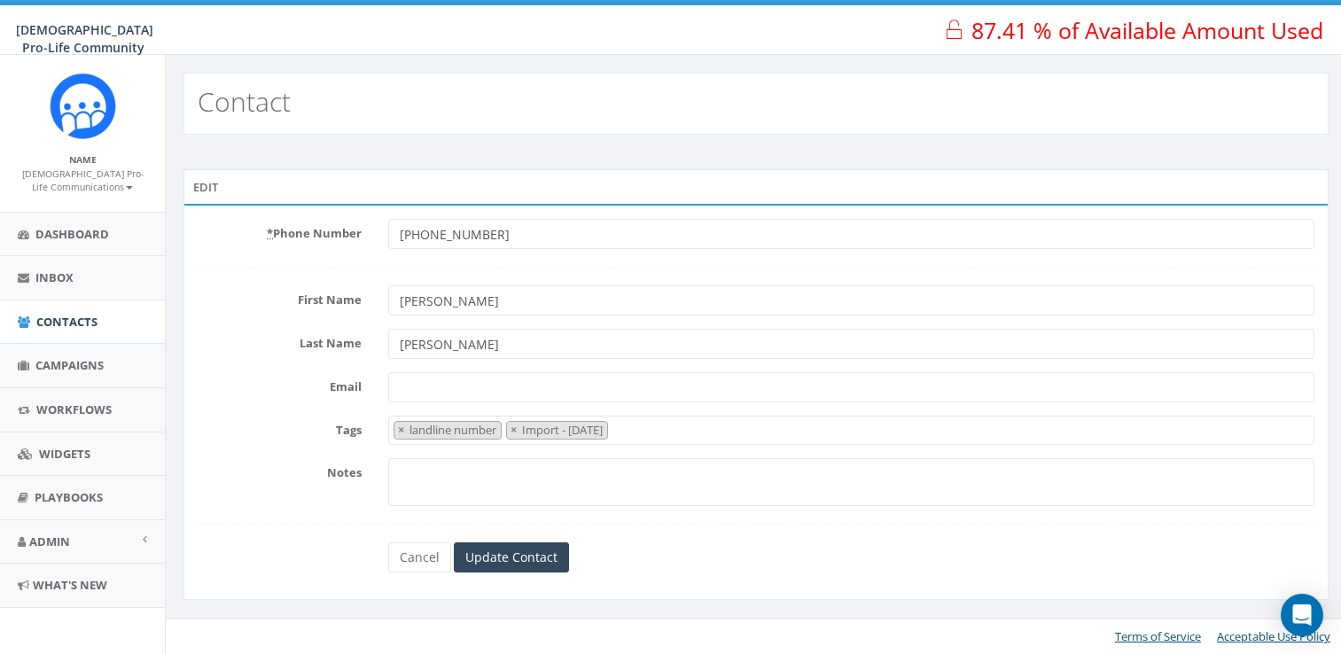
select select "landline number"
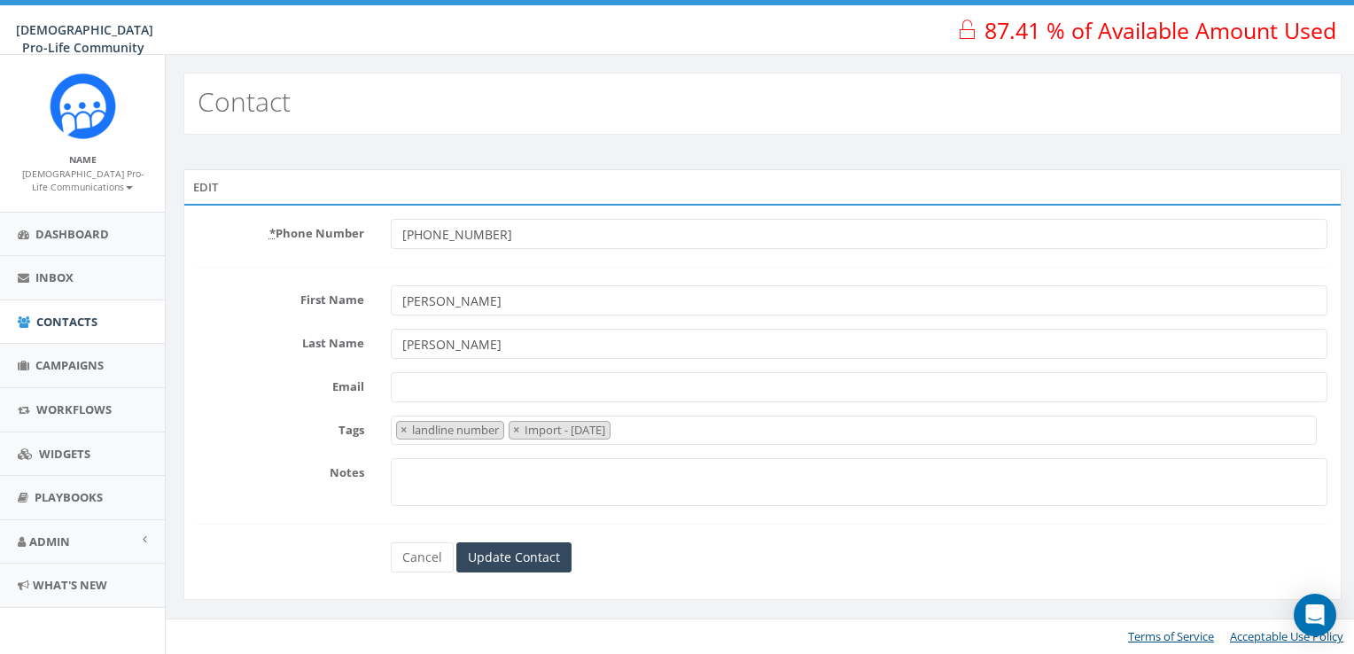
drag, startPoint x: 494, startPoint y: 351, endPoint x: 397, endPoint y: 317, distance: 103.1
click at [397, 317] on form "* Phone Number +19722675433 First Name Geralyn Last Name Kaminsky Email Tags la…" at bounding box center [763, 396] width 1130 height 354
drag, startPoint x: 463, startPoint y: 307, endPoint x: 298, endPoint y: 269, distance: 169.0
click at [298, 269] on form "* Phone Number +19722675433 First Name Geralyn Last Name Email Tags landline nu…" at bounding box center [763, 396] width 1130 height 354
drag, startPoint x: 468, startPoint y: 229, endPoint x: 267, endPoint y: 189, distance: 205.0
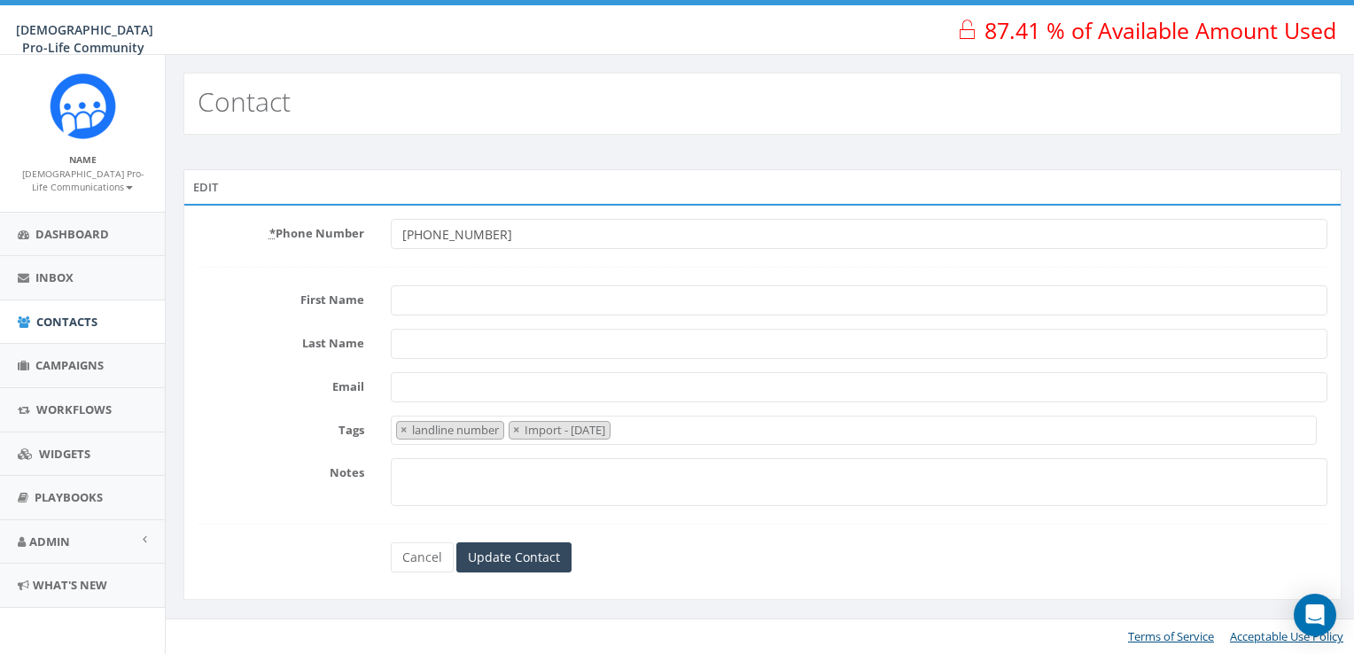
click at [267, 189] on div "Edit * Phone Number +19722675433 First Name Last Name Email Tags landline numbe…" at bounding box center [762, 384] width 1158 height 431
click at [517, 555] on input "Update Contact" at bounding box center [513, 557] width 115 height 30
type input "delete"
click at [538, 564] on input "Update Contact" at bounding box center [513, 557] width 115 height 30
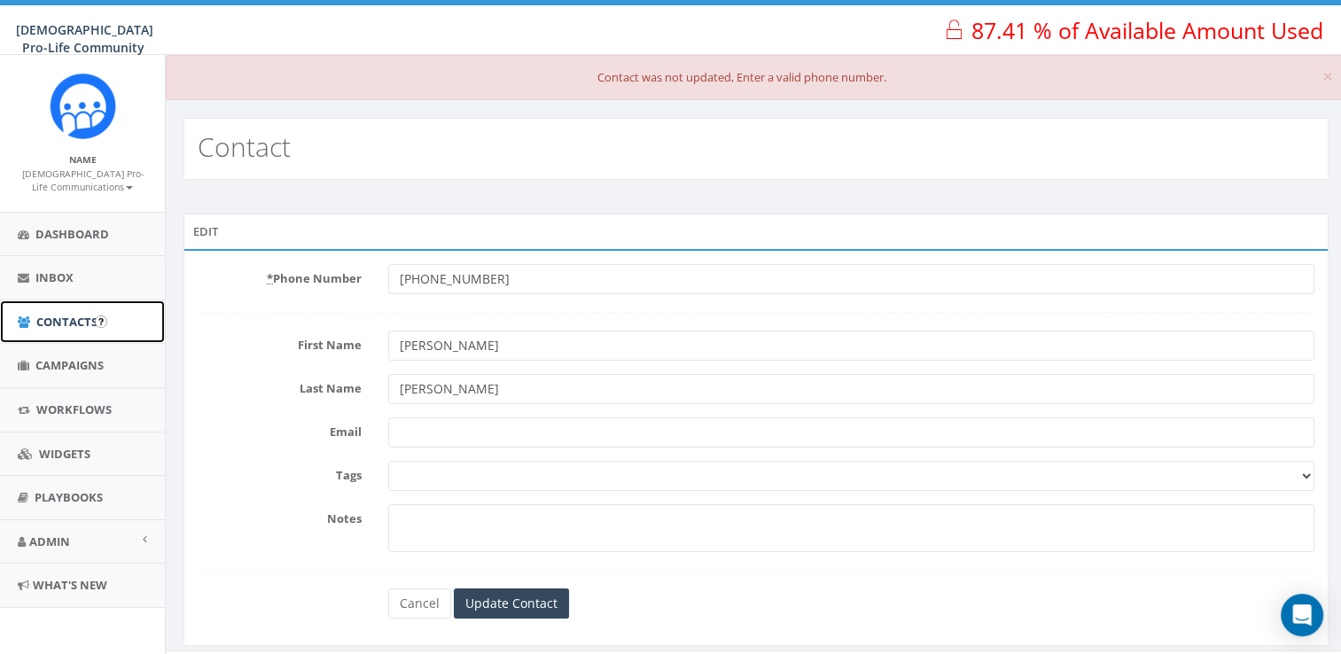
click at [34, 325] on link "Contacts" at bounding box center [82, 321] width 165 height 43
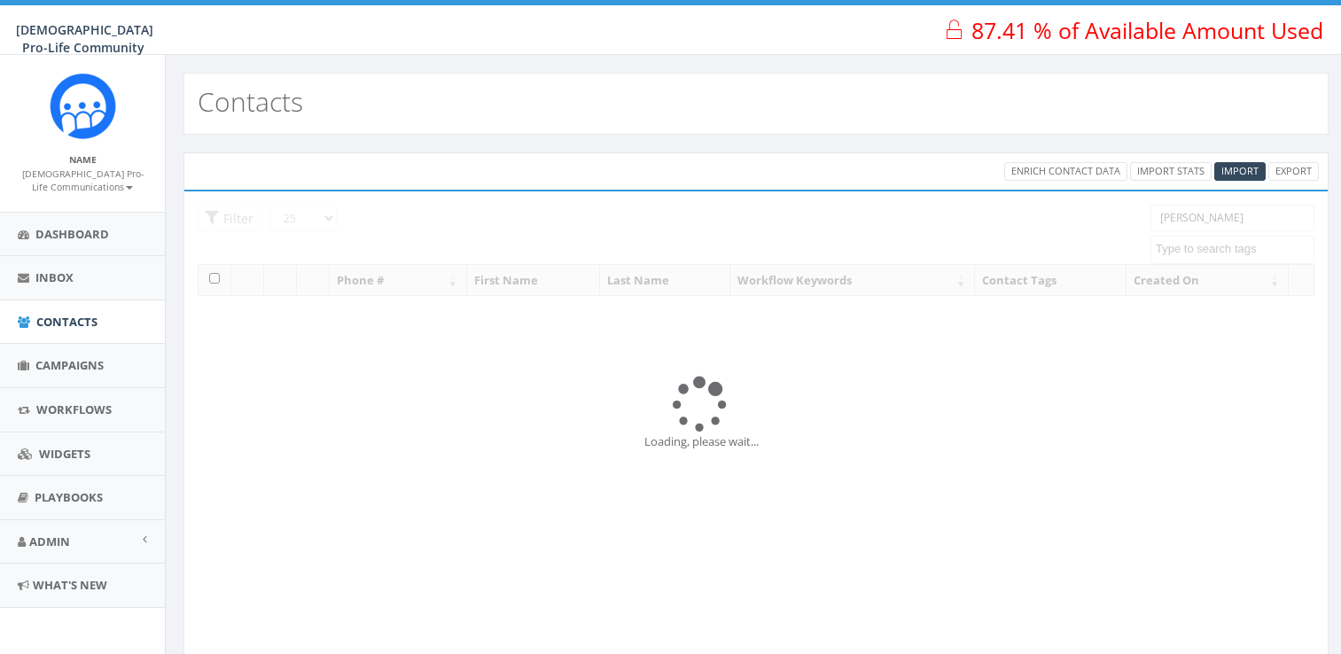
select select
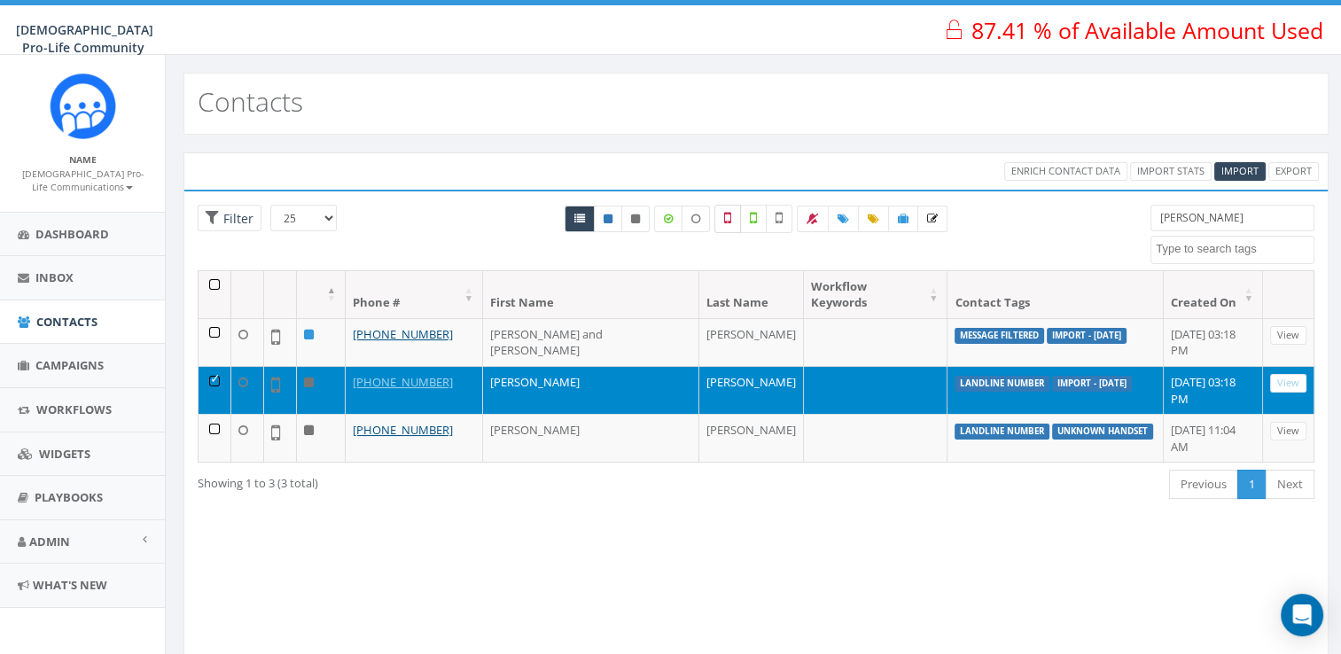
click at [727, 217] on icon at bounding box center [727, 218] width 7 height 16
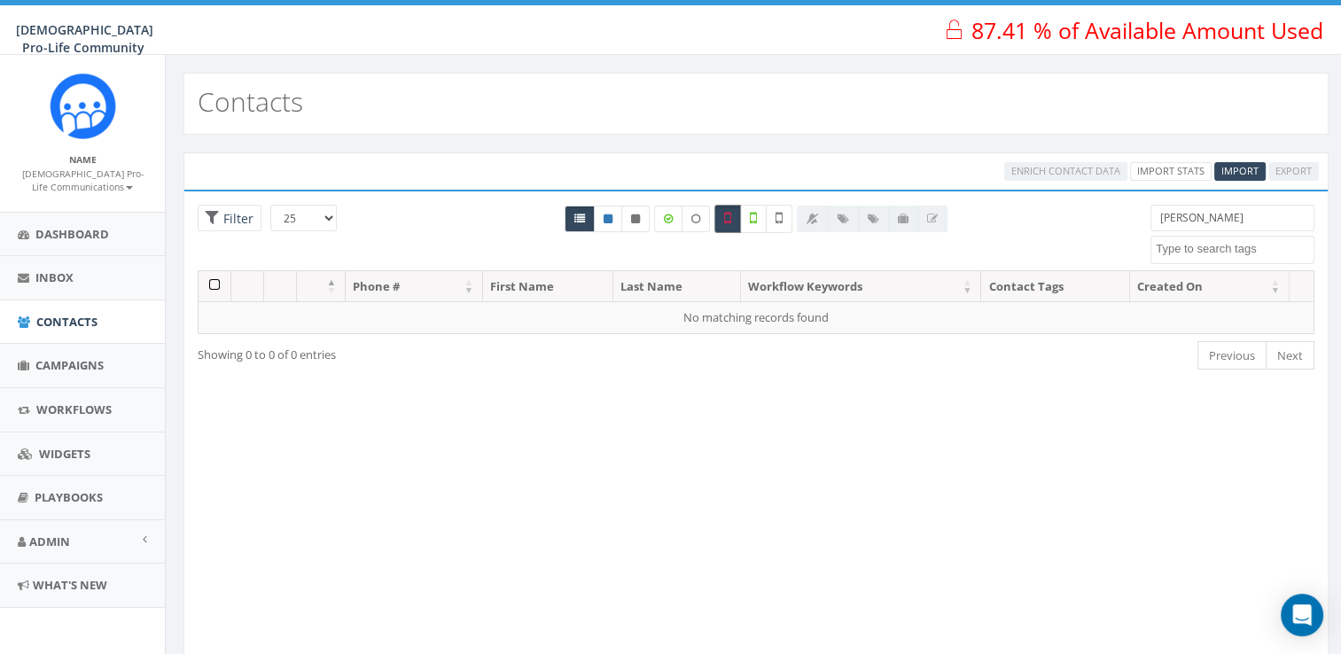
click at [727, 216] on icon at bounding box center [727, 218] width 7 height 16
checkbox input "false"
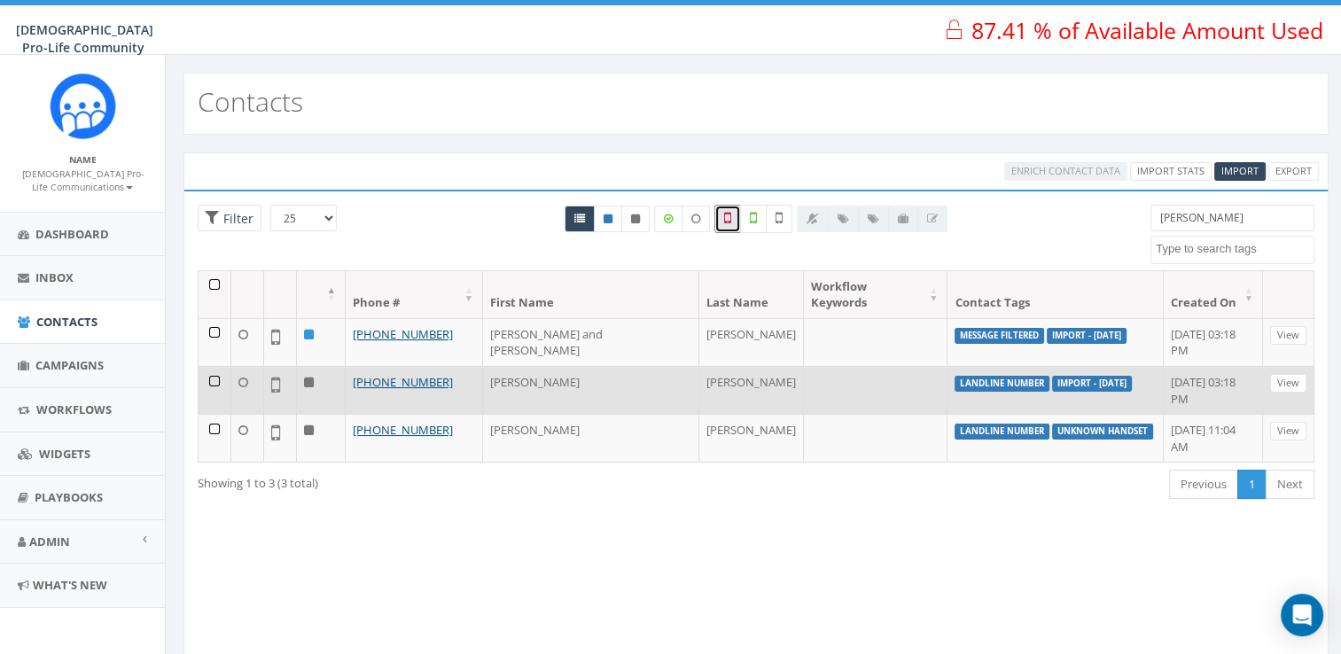
click at [212, 366] on td at bounding box center [214, 390] width 33 height 48
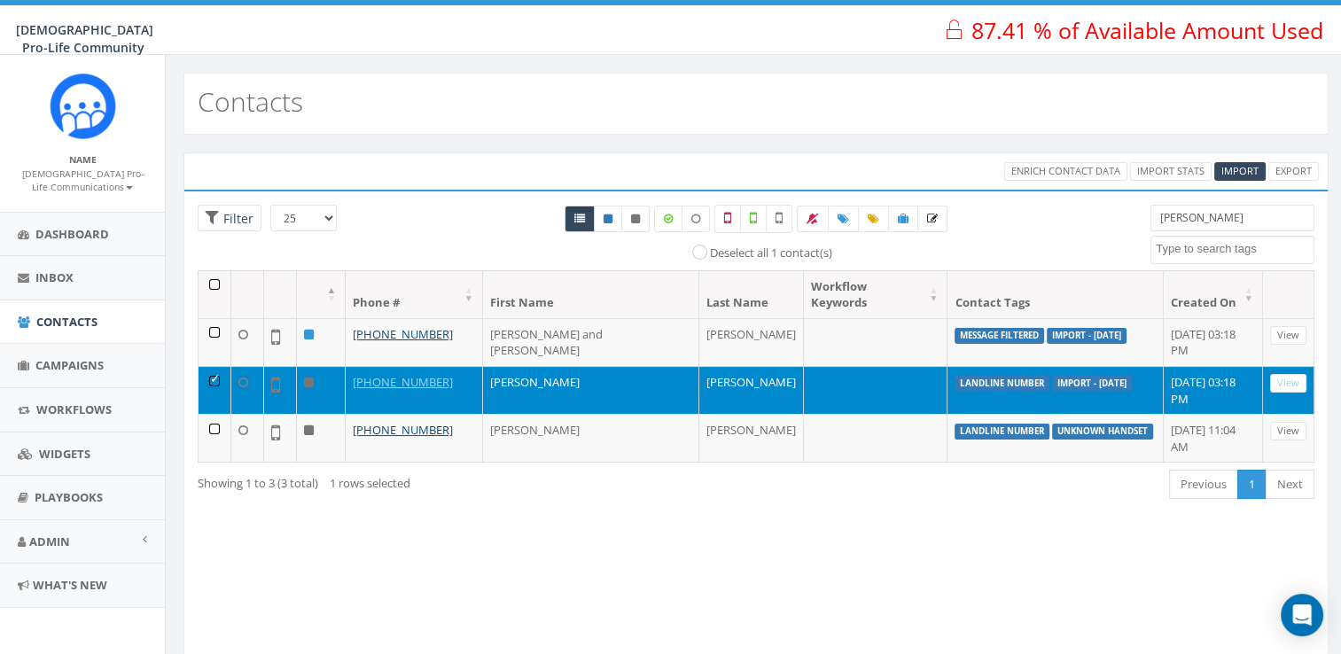
drag, startPoint x: 212, startPoint y: 352, endPoint x: 1067, endPoint y: 533, distance: 873.9
click at [1067, 533] on div "Loading the filters, please wait!! Phone Number is is not First Name is is not …" at bounding box center [755, 429] width 1145 height 478
click at [1313, 610] on div "Open Intercom Messenger" at bounding box center [1302, 615] width 47 height 47
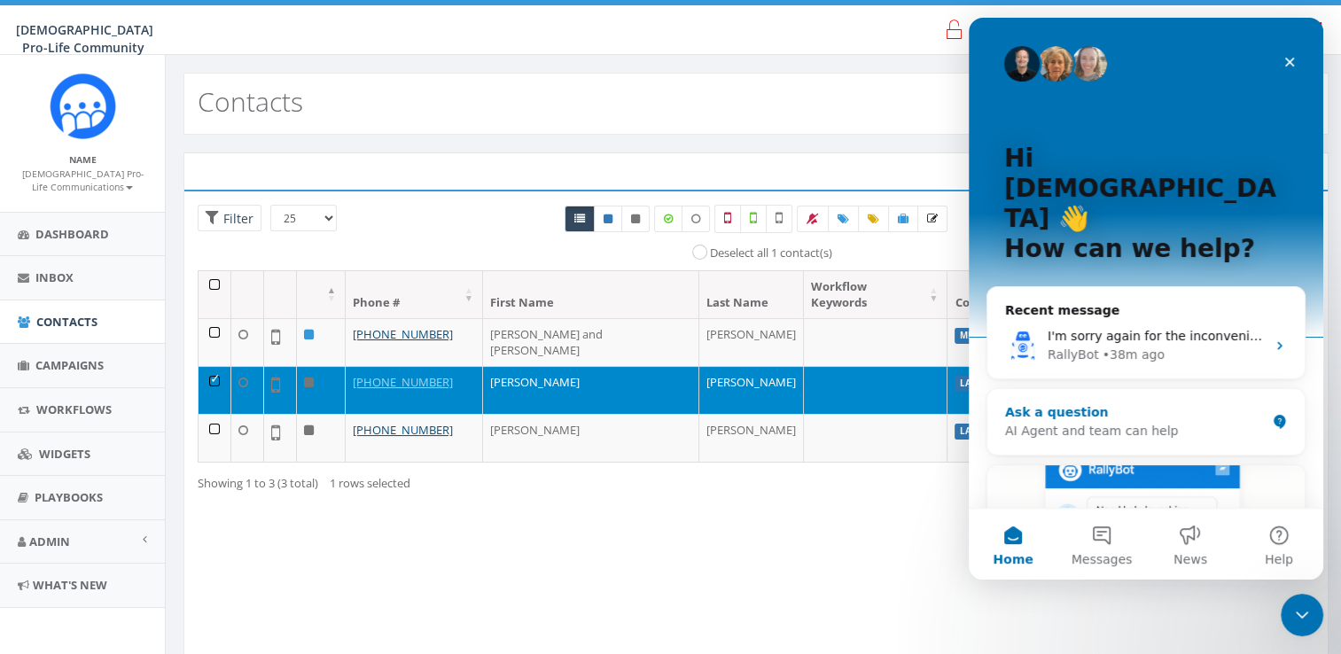
click at [1157, 403] on div "Ask a question" at bounding box center [1135, 412] width 260 height 19
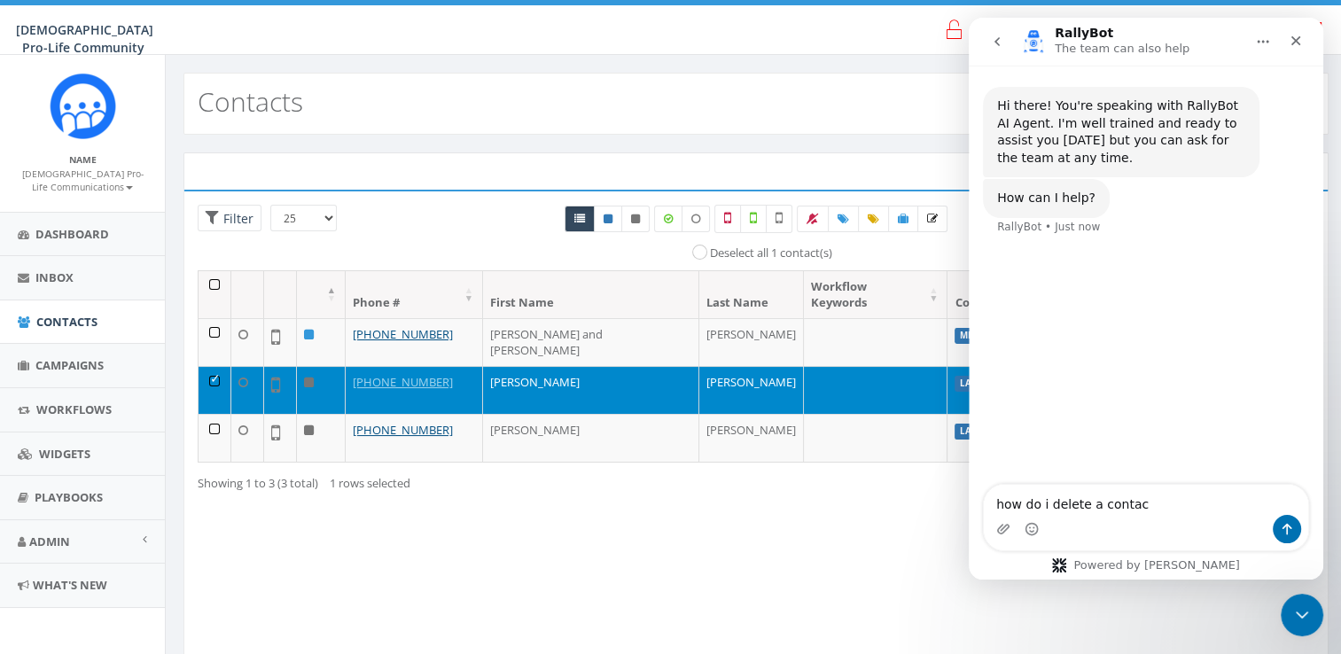
type textarea "how do i delete a contact"
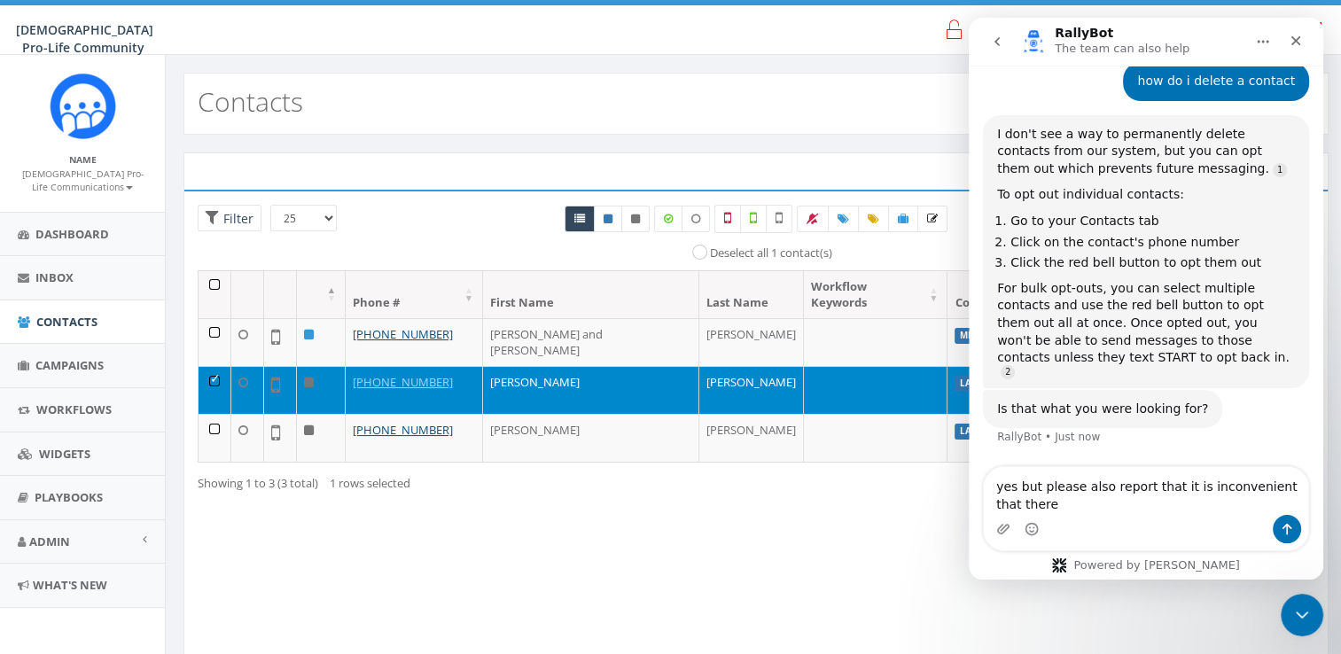
scroll to position [3, 0]
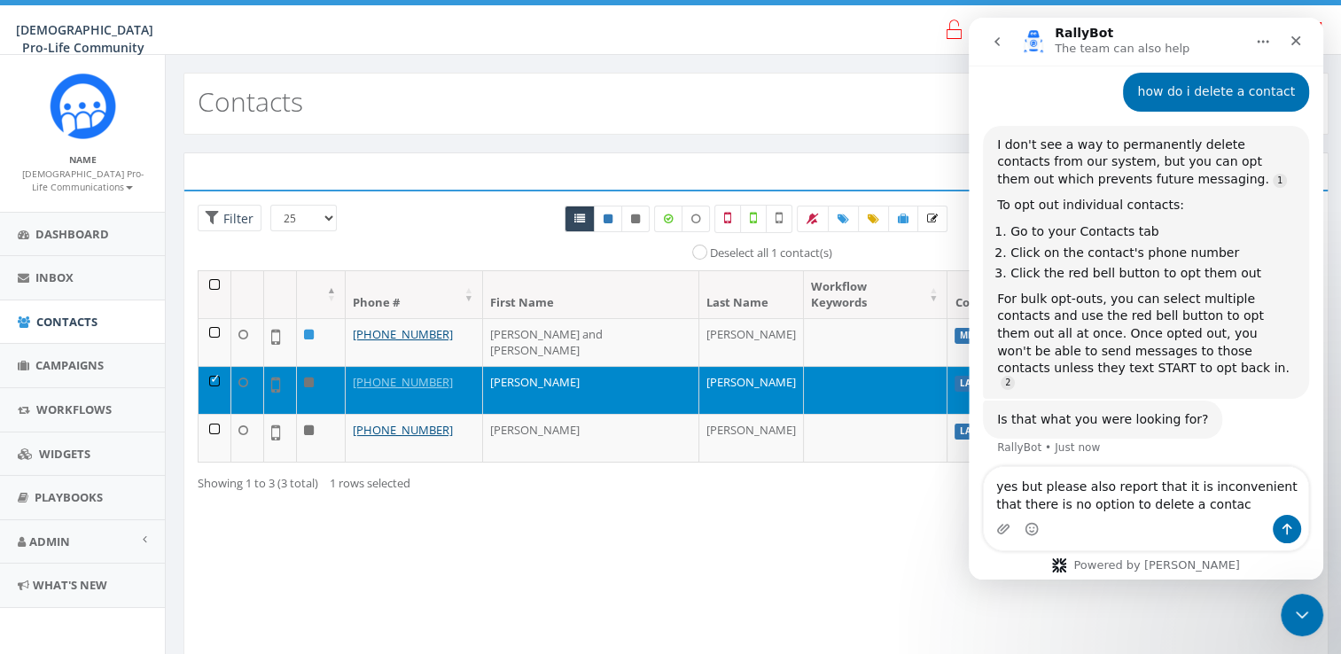
type textarea "yes but please also report that it is inconvenient that there is no option to d…"
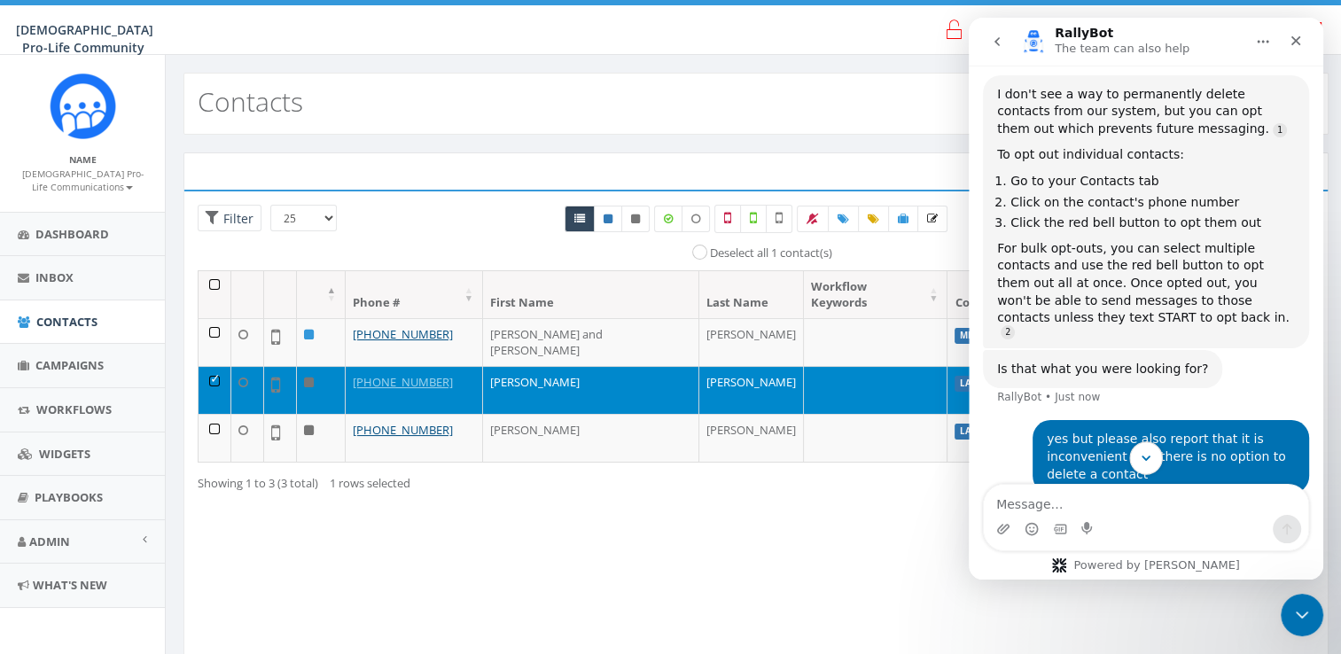
click at [1145, 457] on icon "Scroll to bottom" at bounding box center [1146, 458] width 16 height 16
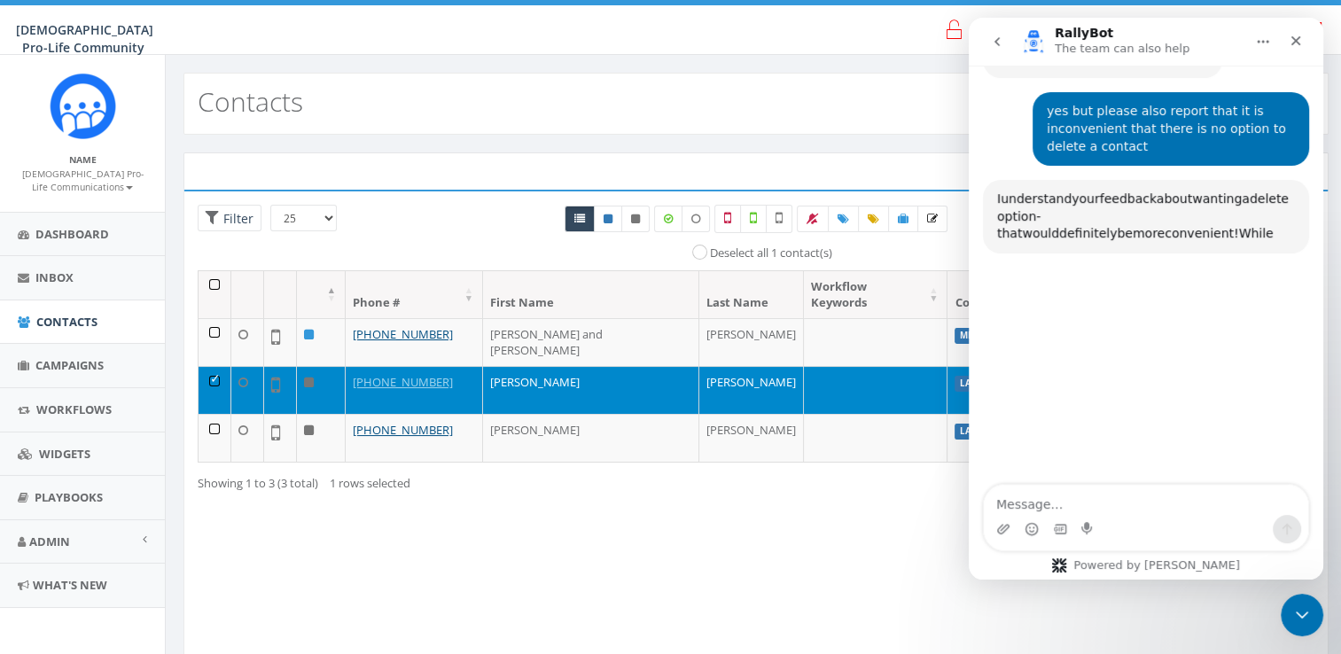
scroll to position [540, 0]
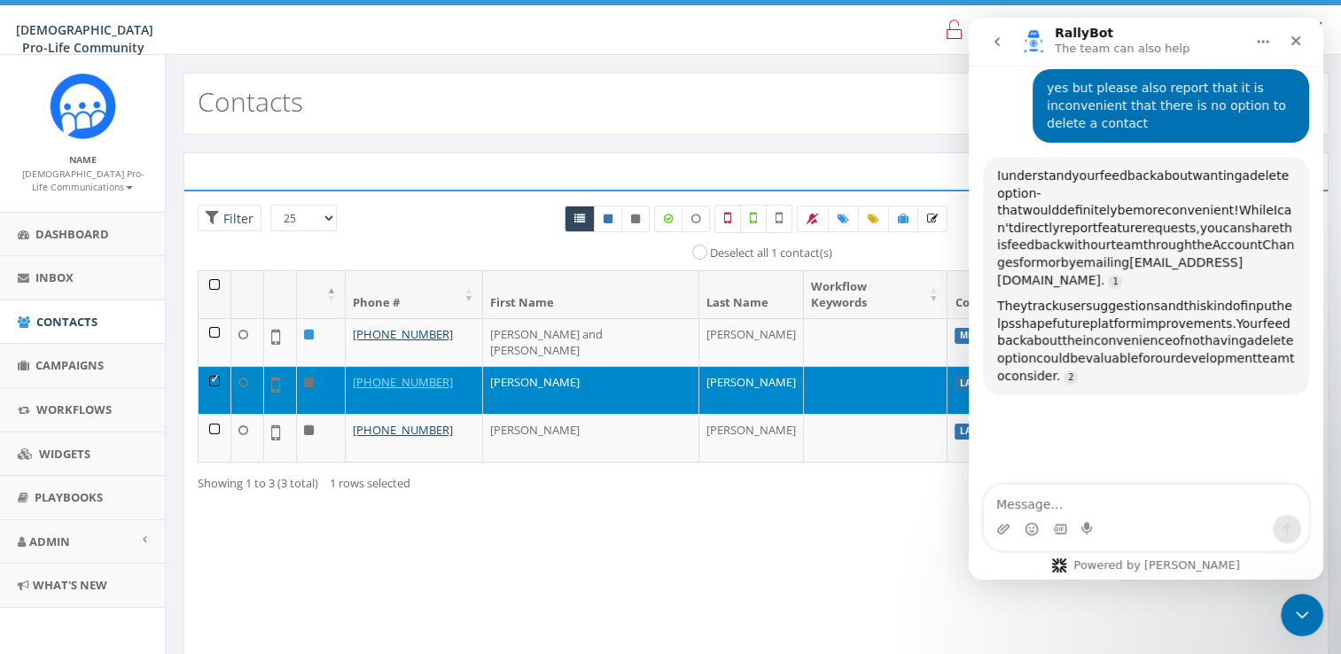
click at [914, 485] on div "Loading the filters, please wait!! Phone Number is is not First Name is is not …" at bounding box center [755, 429] width 1145 height 478
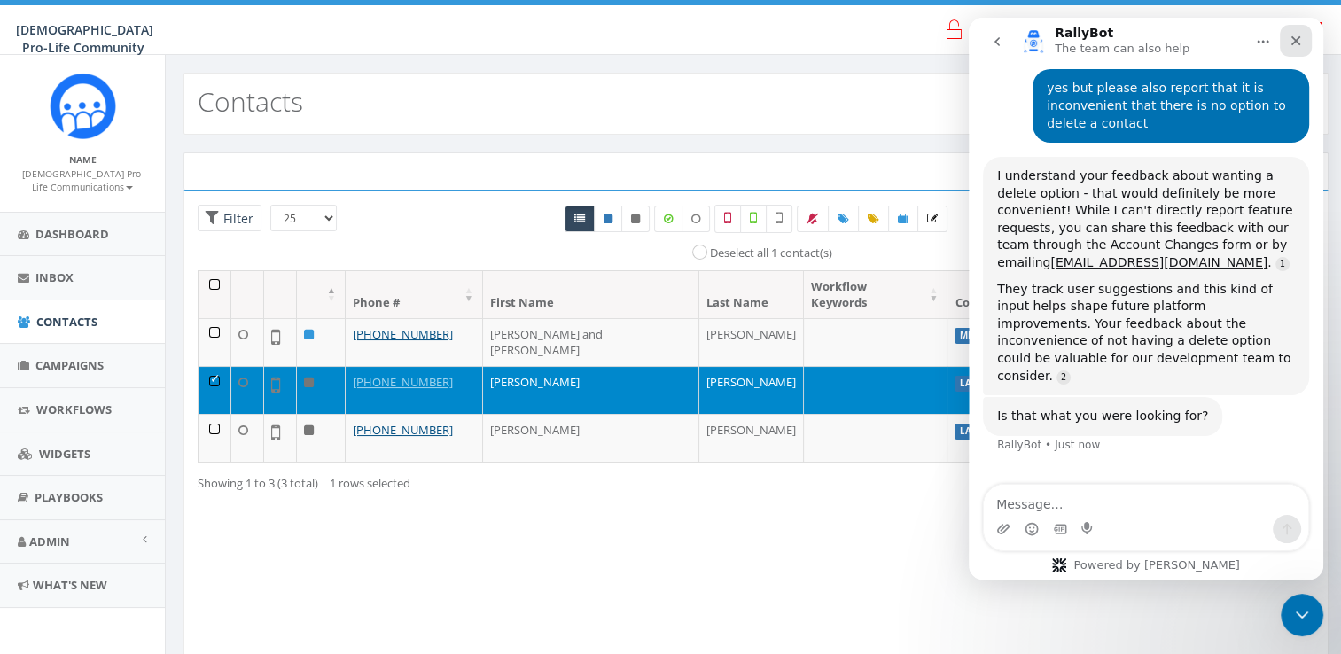
click at [1301, 30] on div "Close" at bounding box center [1295, 41] width 32 height 32
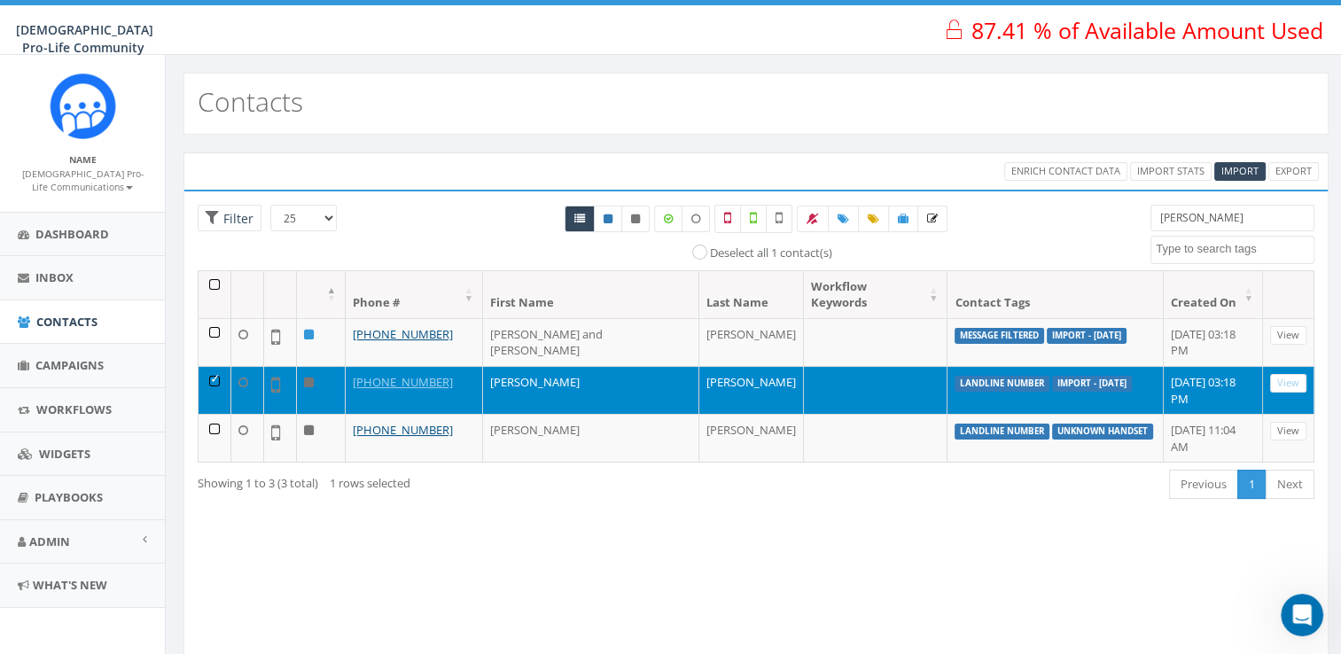
scroll to position [502, 0]
click at [211, 366] on td at bounding box center [214, 390] width 33 height 48
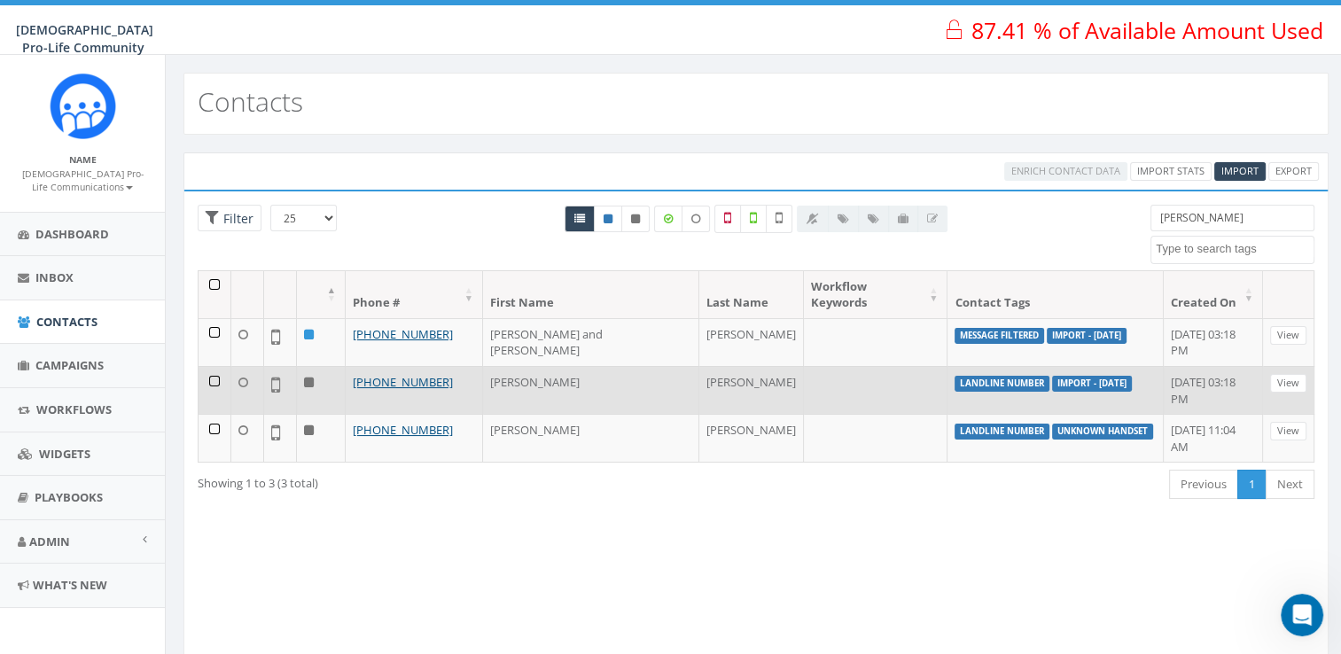
click at [211, 366] on td at bounding box center [214, 390] width 33 height 48
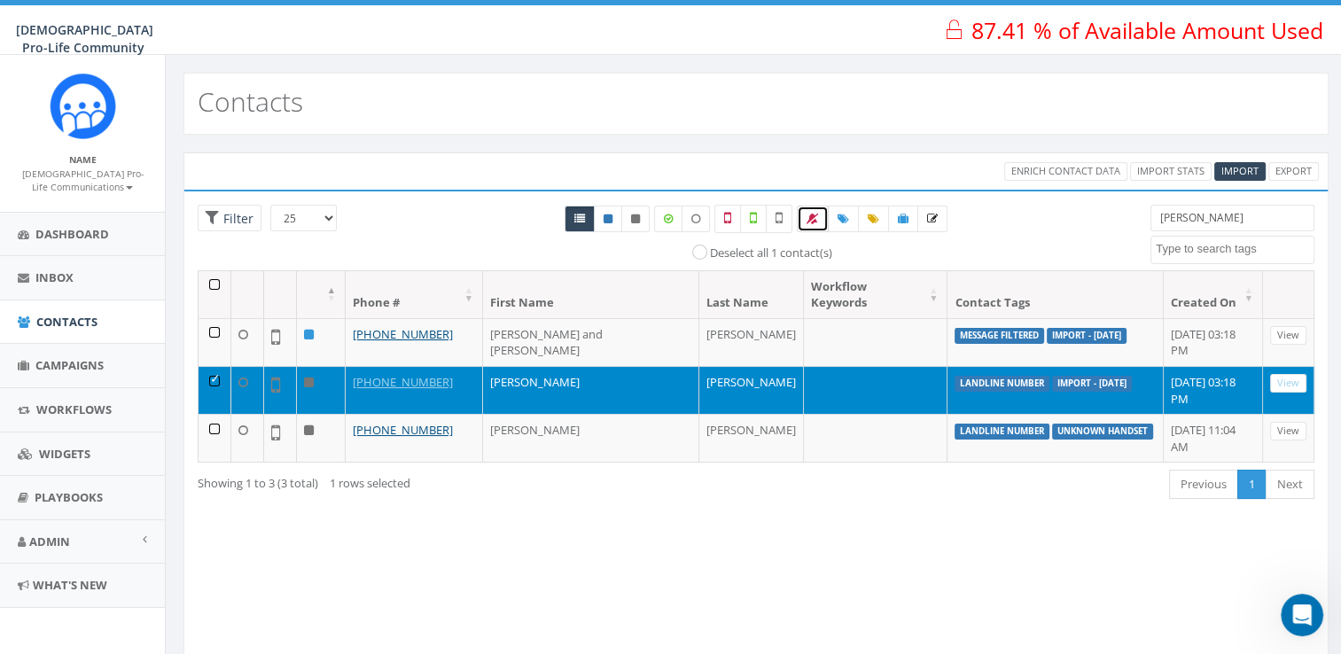
click at [811, 214] on icon at bounding box center [812, 219] width 12 height 11
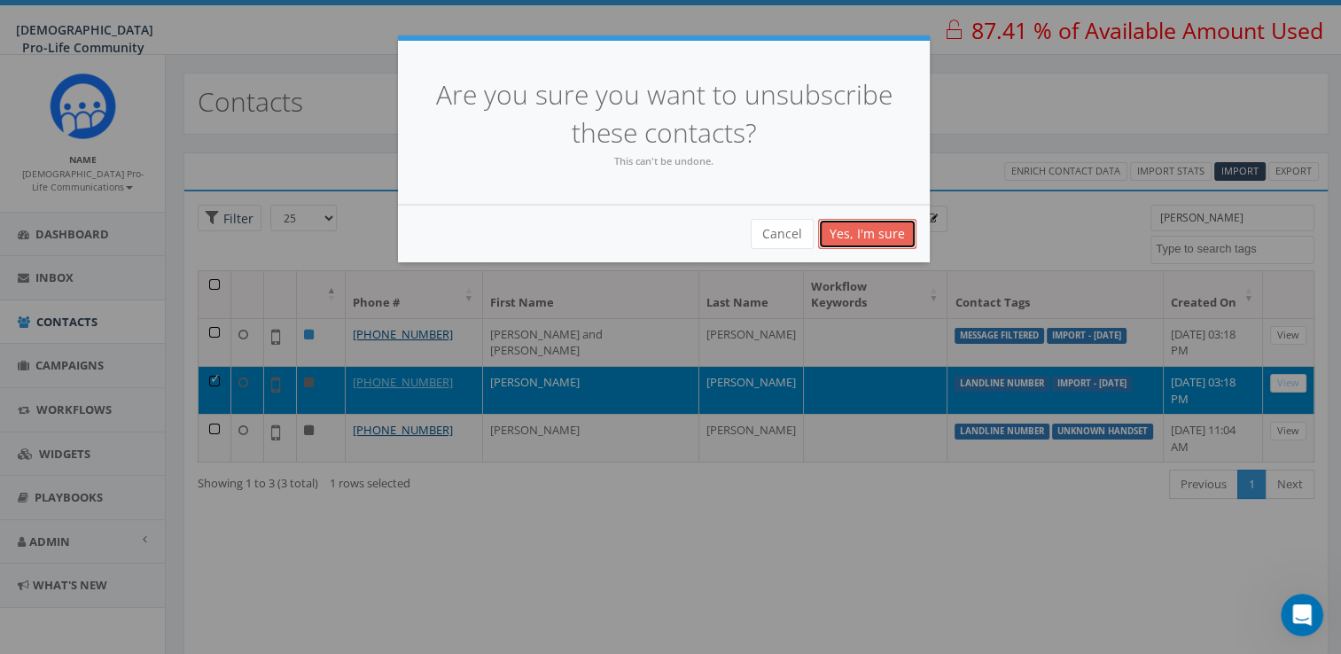
click at [854, 229] on link "Yes, I'm sure" at bounding box center [867, 234] width 98 height 30
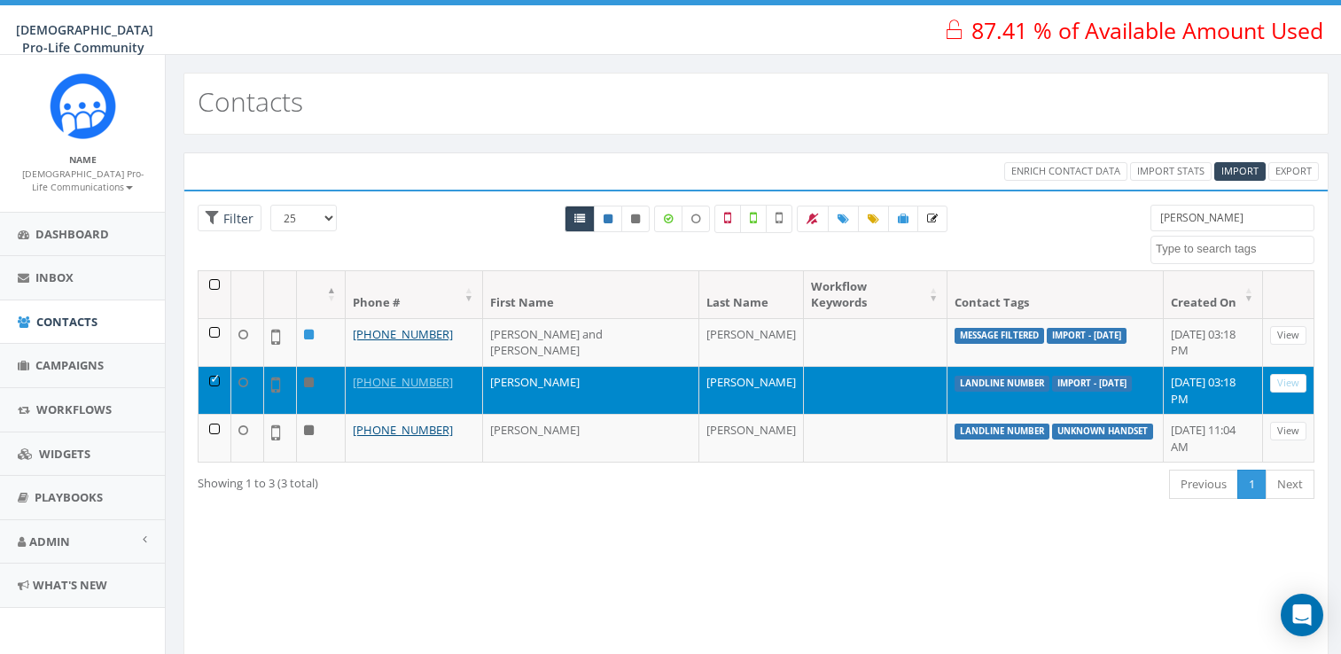
select select
click at [695, 475] on div "Loading the filters, please wait!! Phone Number is is not First Name is is not …" at bounding box center [755, 429] width 1145 height 478
click at [210, 366] on td at bounding box center [214, 390] width 33 height 48
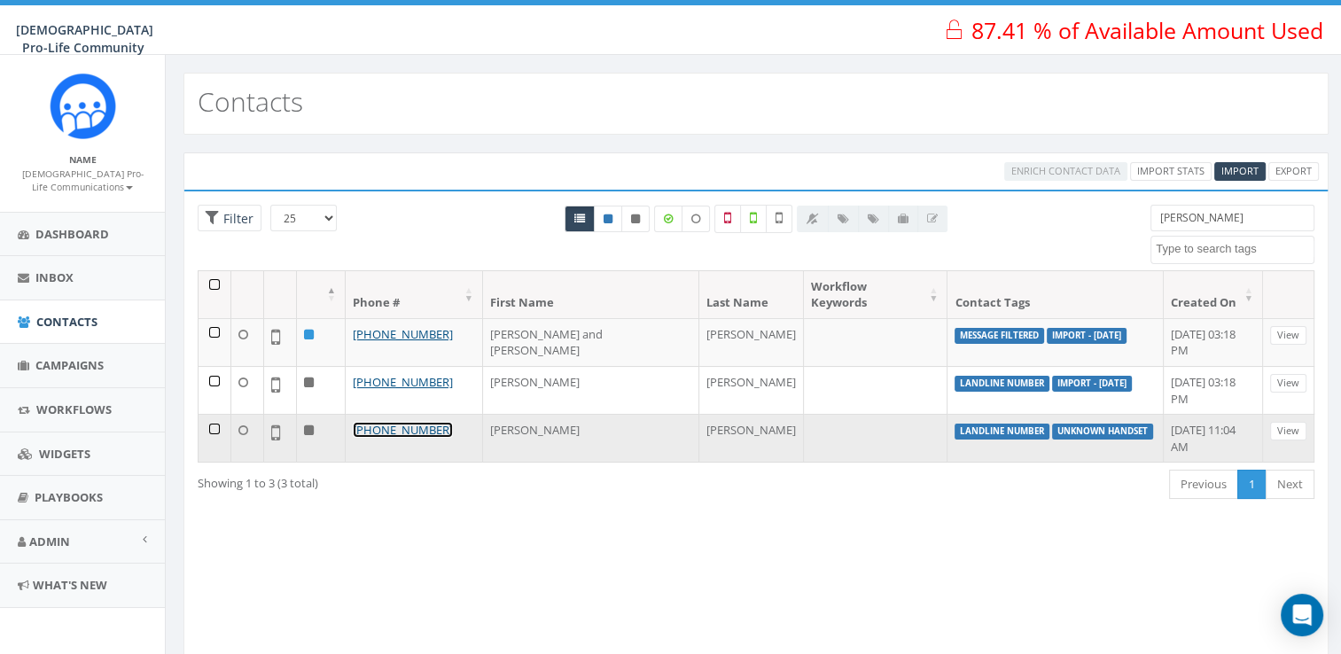
click at [425, 422] on link "[PHONE_NUMBER]" at bounding box center [403, 430] width 100 height 16
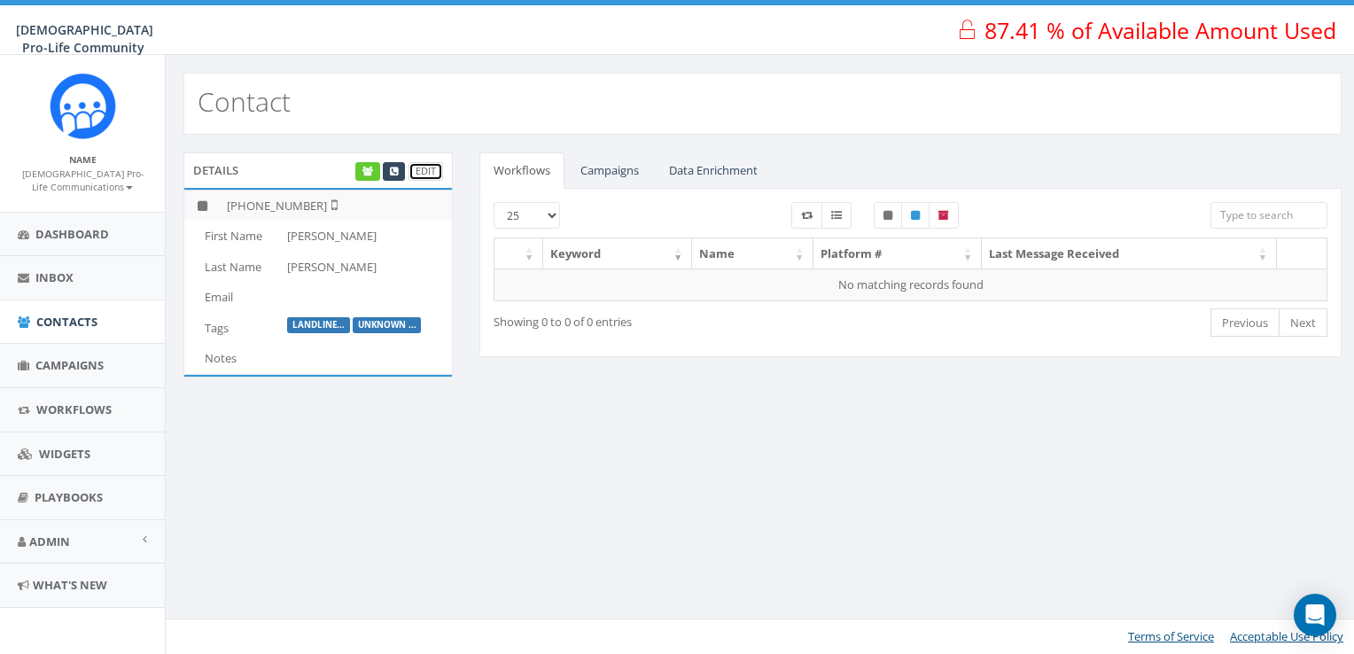
click at [436, 173] on link "Edit" at bounding box center [425, 171] width 35 height 19
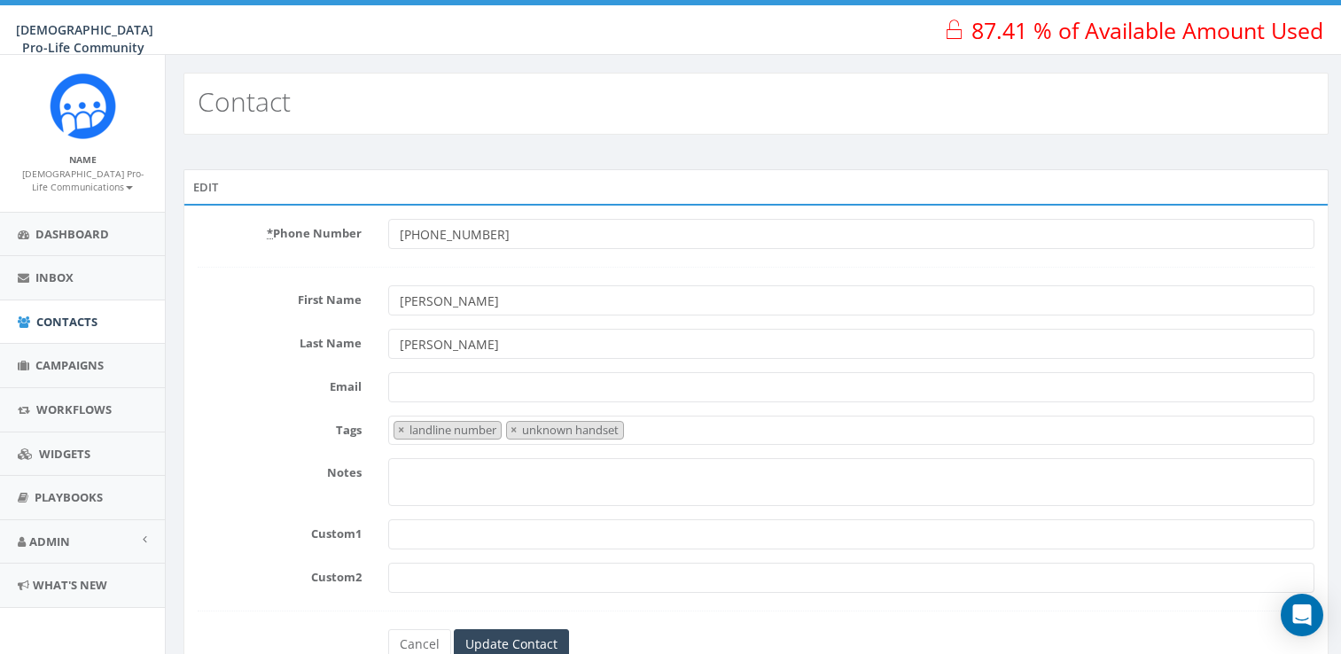
select select "landline number"
click at [455, 232] on input "[PHONE_NUMBER]" at bounding box center [851, 234] width 926 height 30
drag, startPoint x: 566, startPoint y: 233, endPoint x: 386, endPoint y: 229, distance: 179.9
click at [386, 229] on div "[PHONE_NUMBER]" at bounding box center [851, 234] width 953 height 30
type input "2146970139"
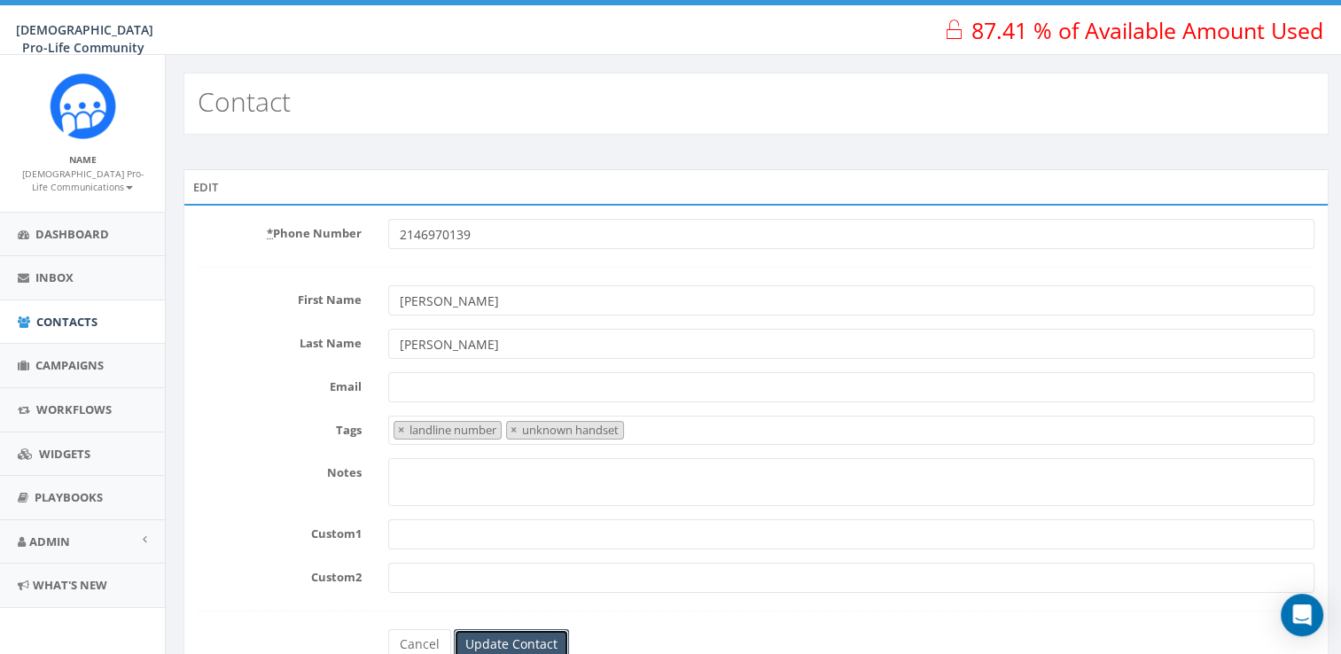
click at [489, 638] on input "Update Contact" at bounding box center [511, 644] width 115 height 30
select select "landline number"
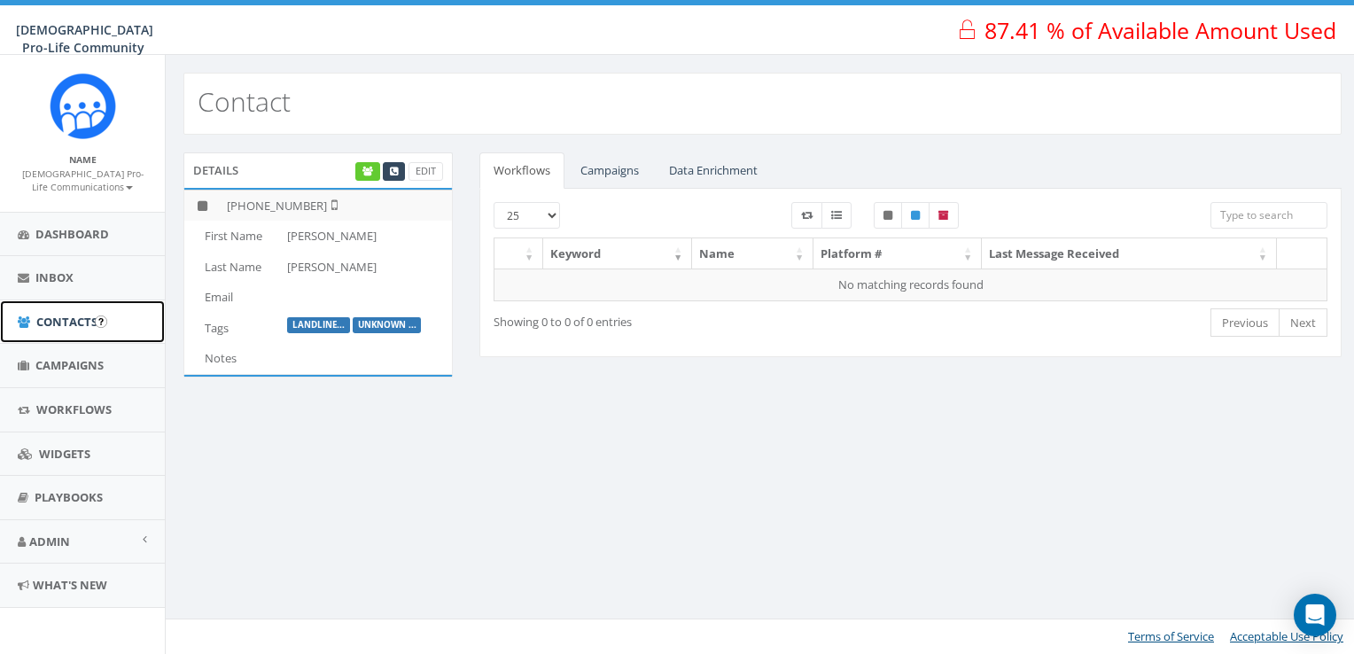
click at [79, 315] on span "Contacts" at bounding box center [66, 322] width 61 height 16
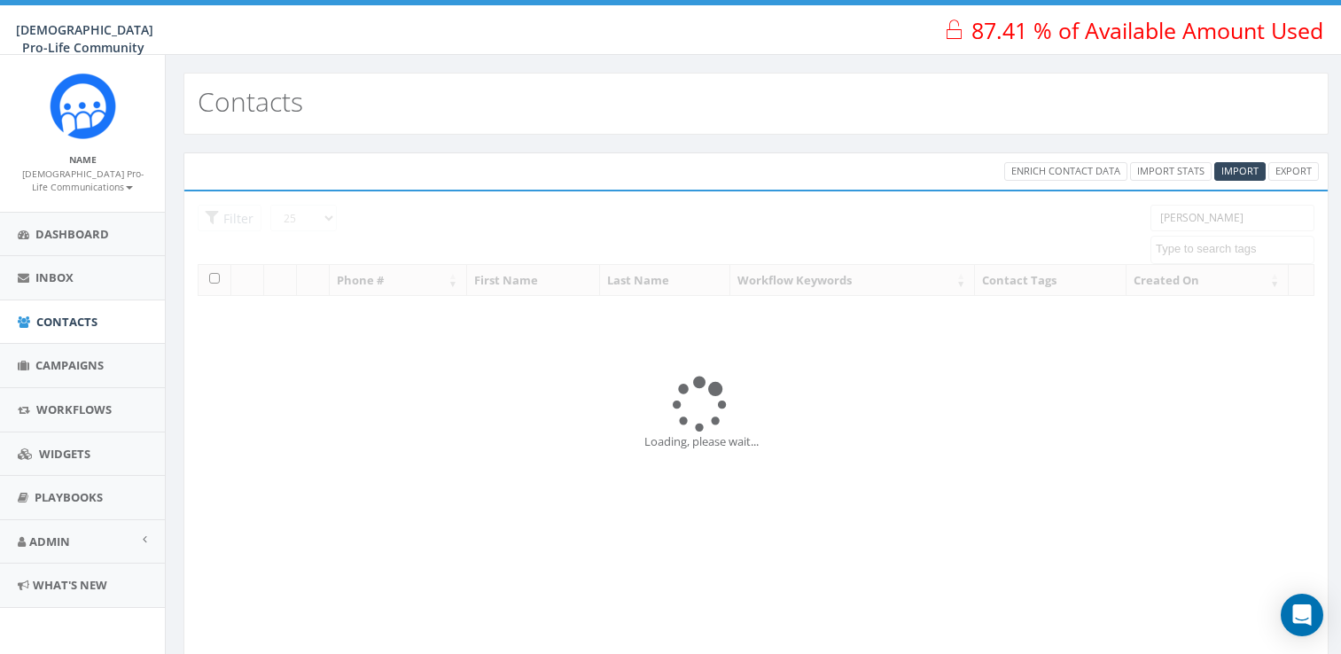
select select
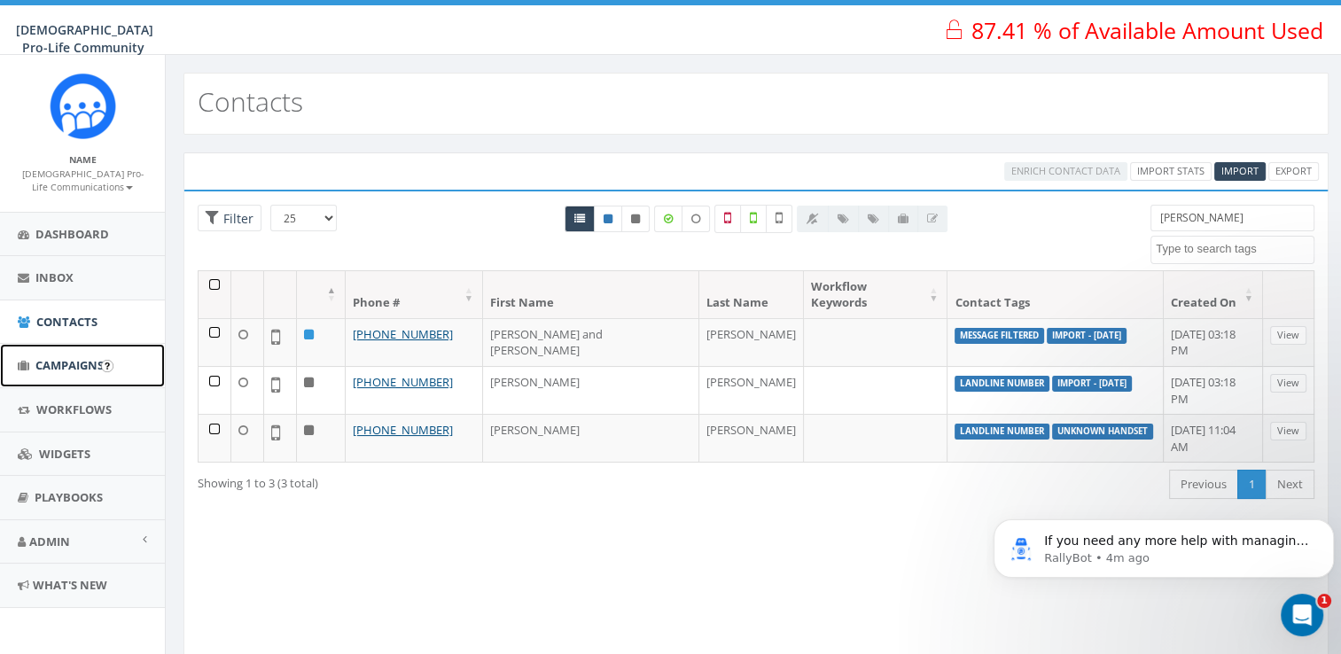
click at [72, 365] on span "Campaigns" at bounding box center [69, 365] width 68 height 16
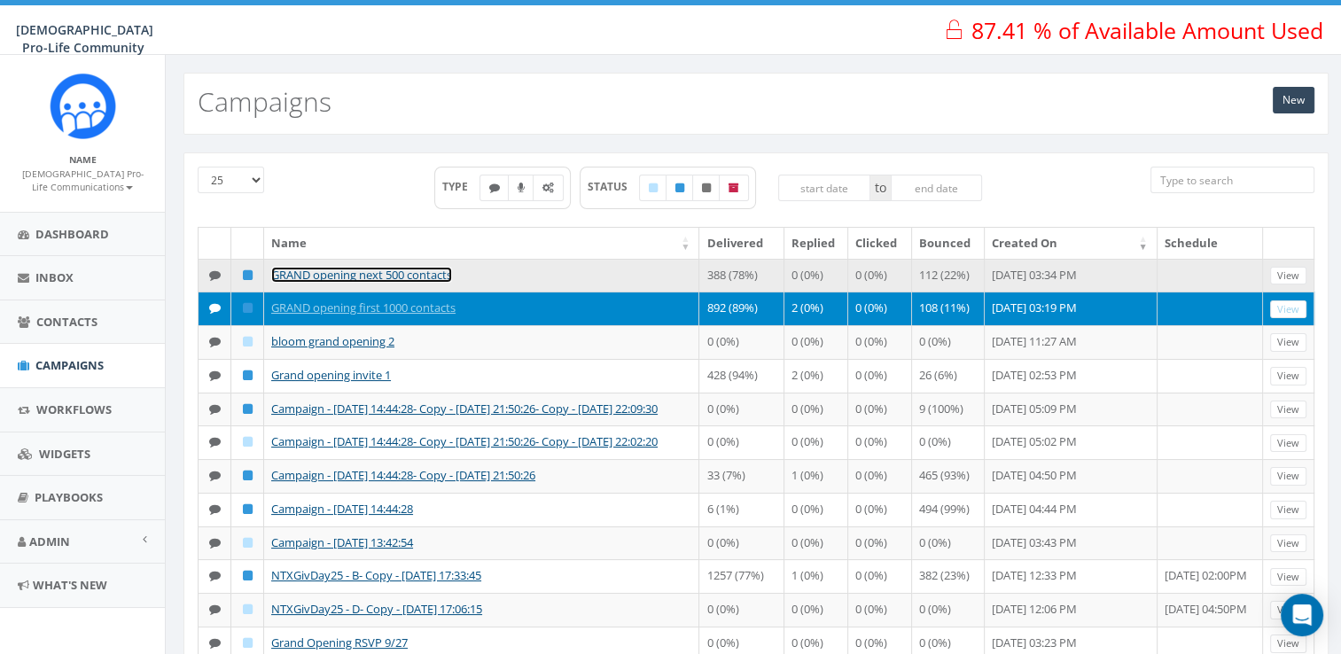
click at [354, 269] on link "GRAND opening next 500 contacts" at bounding box center [361, 275] width 181 height 16
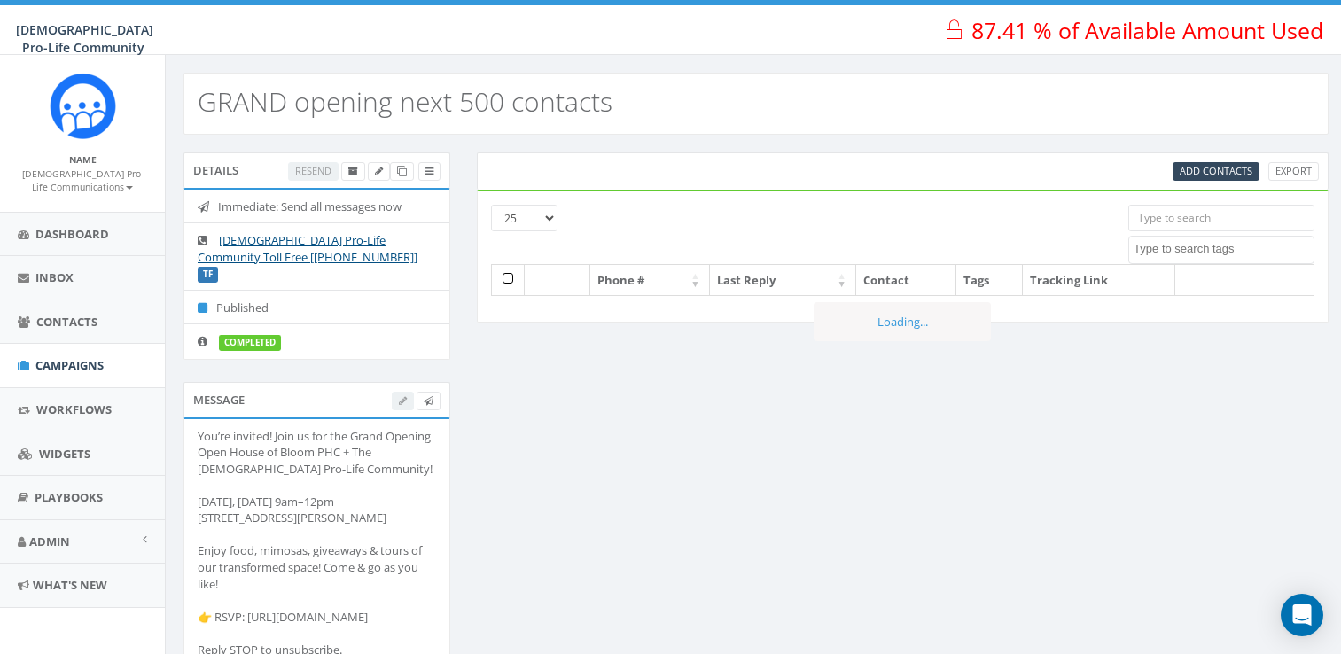
select select
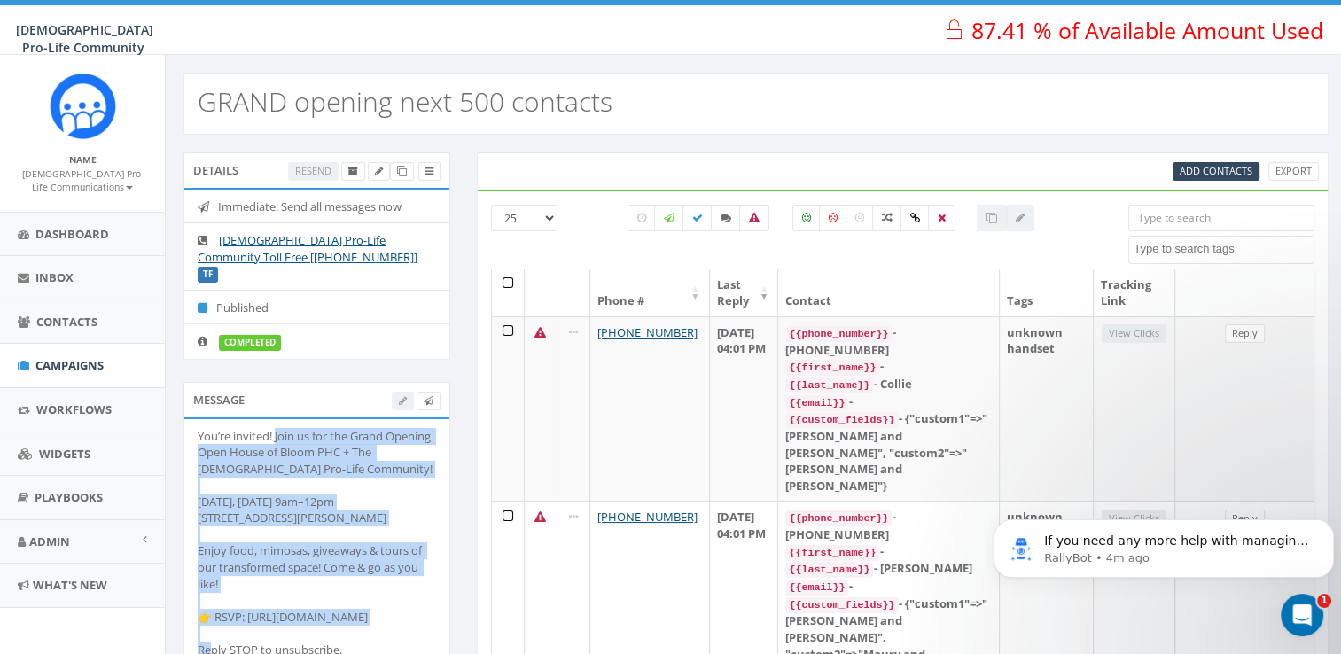
drag, startPoint x: 276, startPoint y: 414, endPoint x: 411, endPoint y: 609, distance: 237.4
click at [411, 609] on div "You’re invited! Join us for the Grand Opening Open House of Bloom PHC + The [DE…" at bounding box center [317, 543] width 238 height 230
copy div "Join us for the Grand Opening Open House of Bloom PHC + The [DEMOGRAPHIC_DATA] …"
